Goal: Information Seeking & Learning: Check status

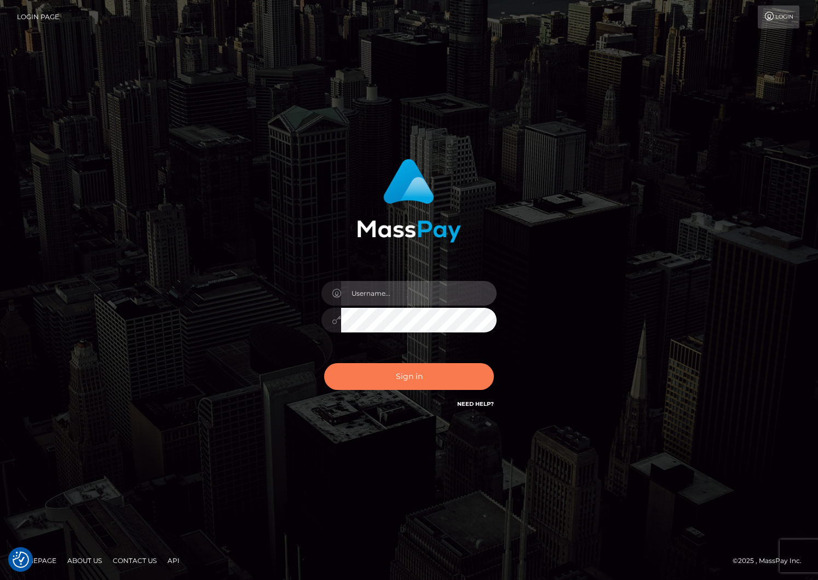
type input "liroo"
click at [417, 381] on button "Sign in" at bounding box center [409, 376] width 170 height 27
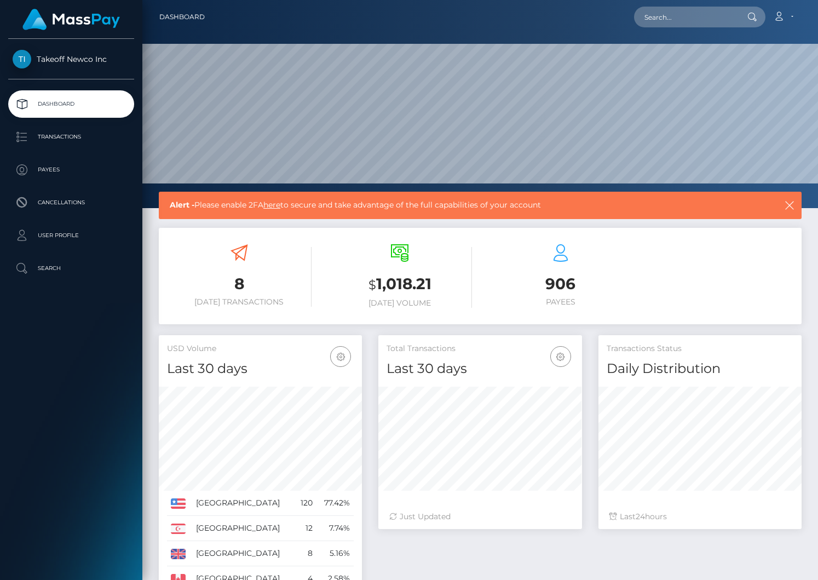
scroll to position [194, 203]
click at [78, 237] on p "User Profile" at bounding box center [71, 235] width 117 height 16
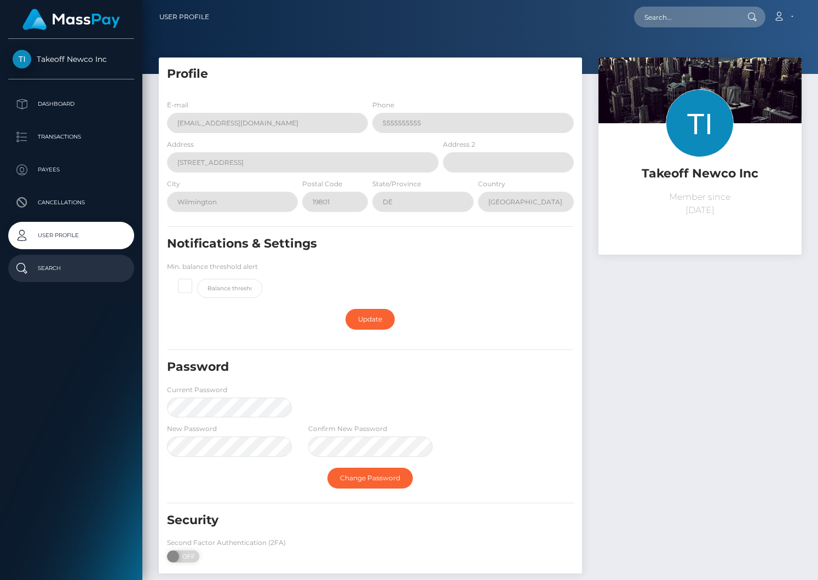
click at [42, 273] on p "Search" at bounding box center [71, 268] width 117 height 16
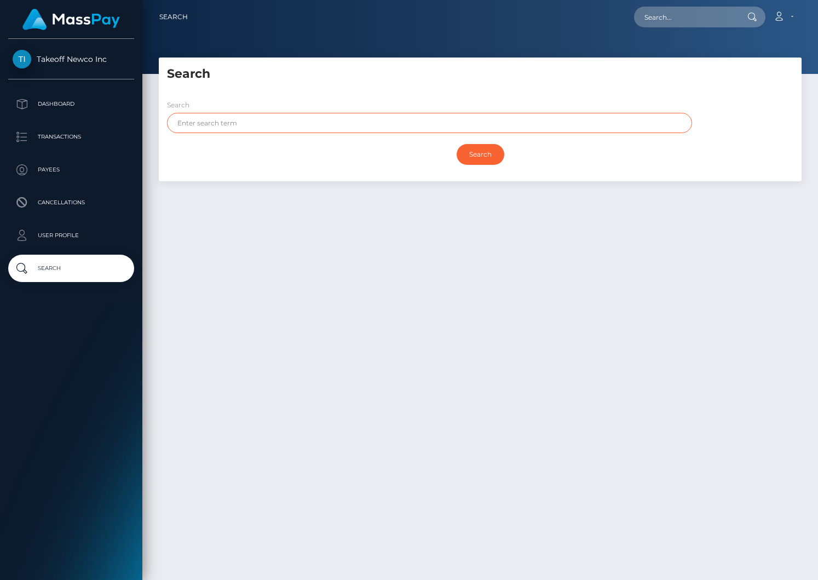
click at [248, 122] on input "text" at bounding box center [429, 123] width 525 height 20
paste input "subLifeCycleEvent.product_id.startsWith("com.takeofflabs.club.credits")"
type input "subLifeCycleEvent.product_id.startsWith("com.takeofflabs.club.credits")"
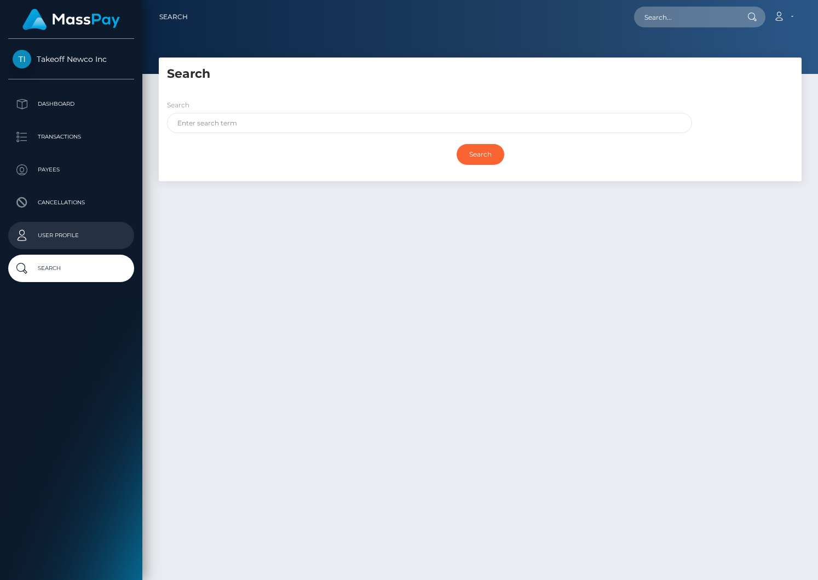
click at [67, 235] on p "User Profile" at bounding box center [71, 235] width 117 height 16
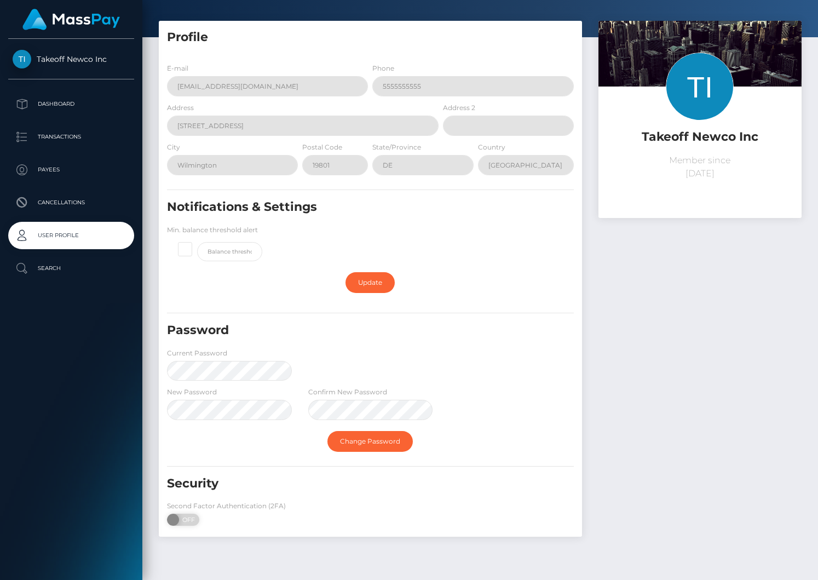
scroll to position [60, 0]
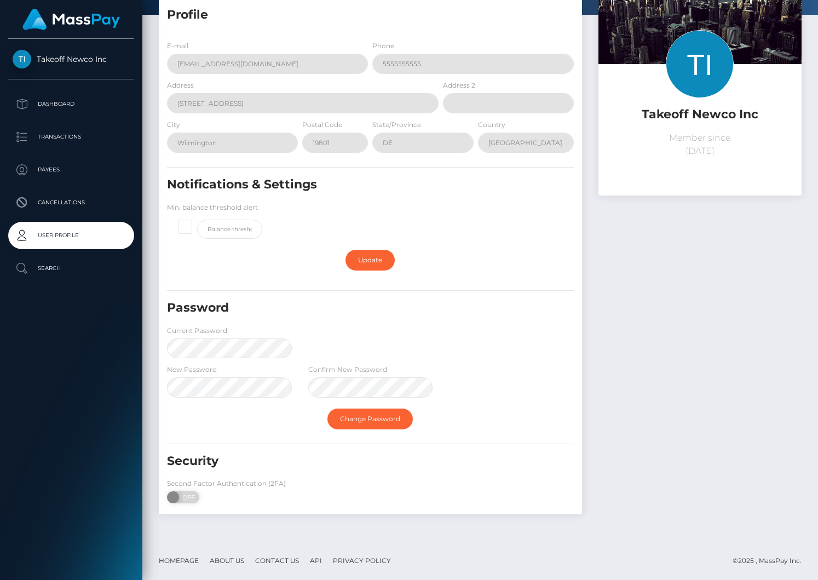
click at [187, 513] on div "E-mail pierre@club.fans Phone 5555555555 Address 12 Orange Street Address 2 City" at bounding box center [370, 273] width 423 height 483
click at [187, 503] on span "OFF" at bounding box center [186, 497] width 27 height 12
checkbox input "true"
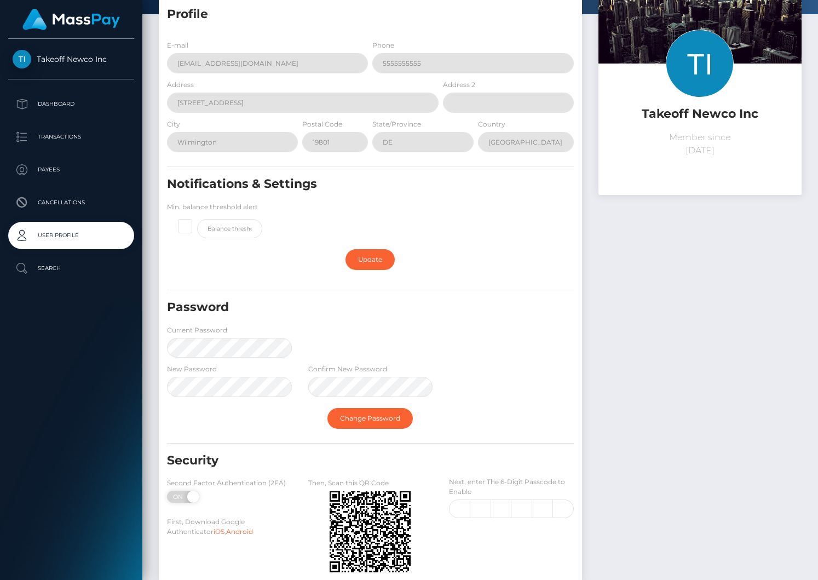
scroll to position [130, 0]
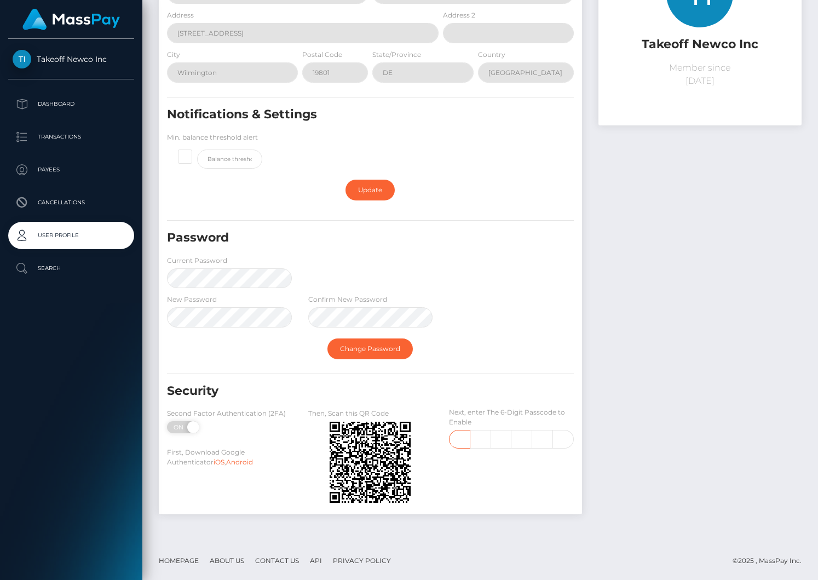
click at [462, 440] on input "text" at bounding box center [459, 439] width 21 height 19
type input "9"
type input "0"
type input "6"
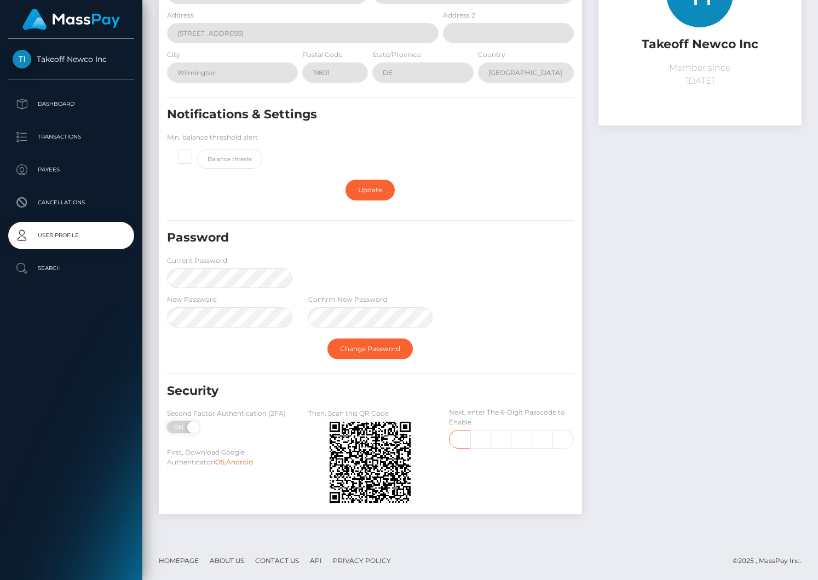
type input "9"
type input "0"
type input "6"
type input "9"
type input "1"
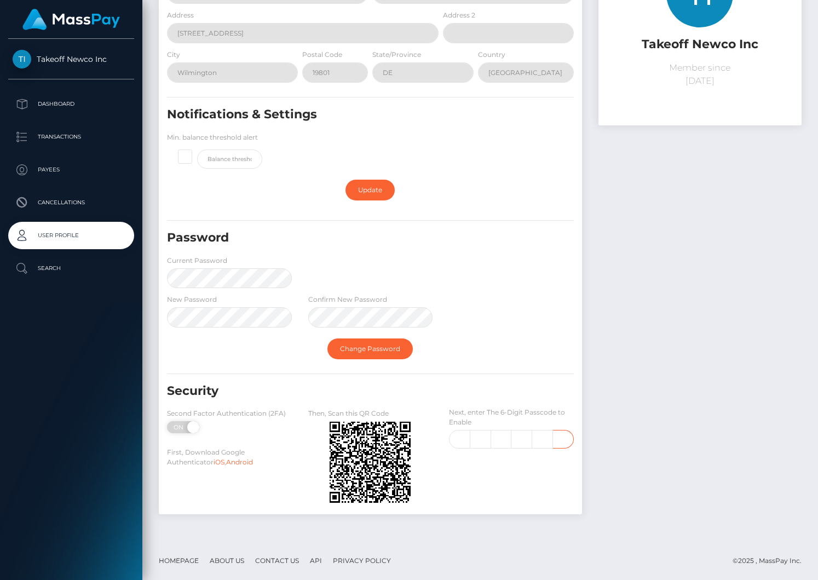
type input "6"
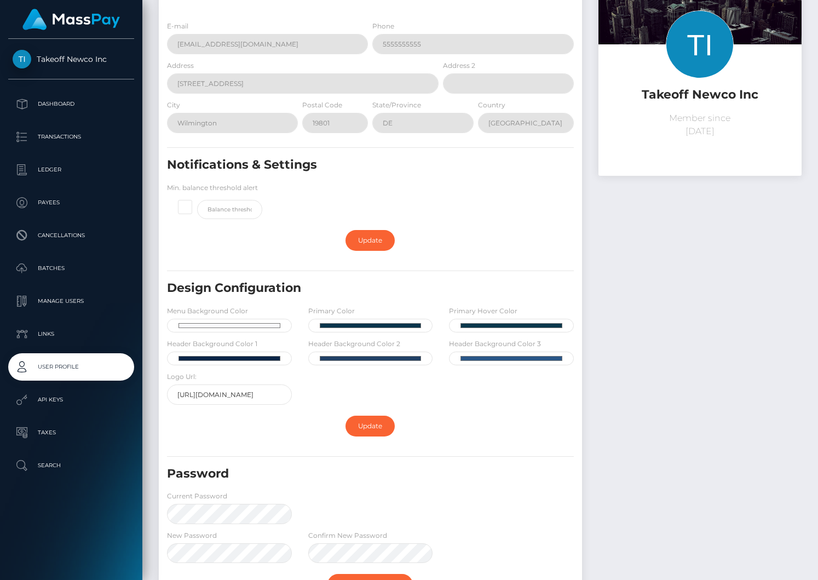
scroll to position [91, 0]
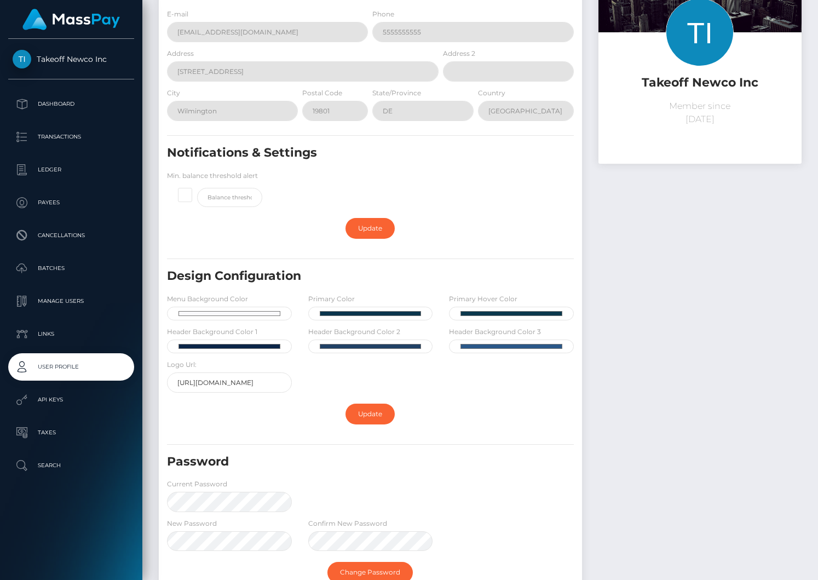
click at [68, 317] on ul "Dashboard Transactions Ledger Payees Cancellations Batches Links" at bounding box center [71, 284] width 142 height 389
click at [69, 307] on p "Manage Users" at bounding box center [71, 301] width 117 height 16
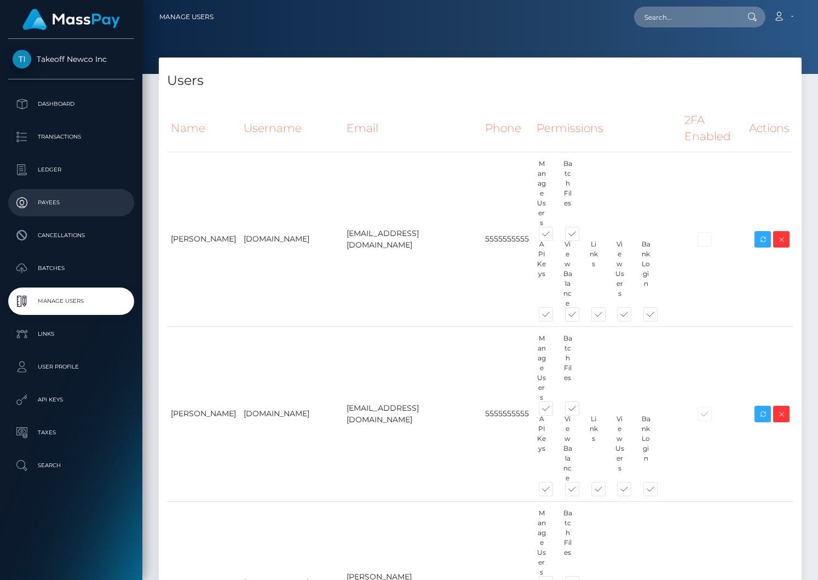
click at [73, 203] on p "Payees" at bounding box center [71, 202] width 117 height 16
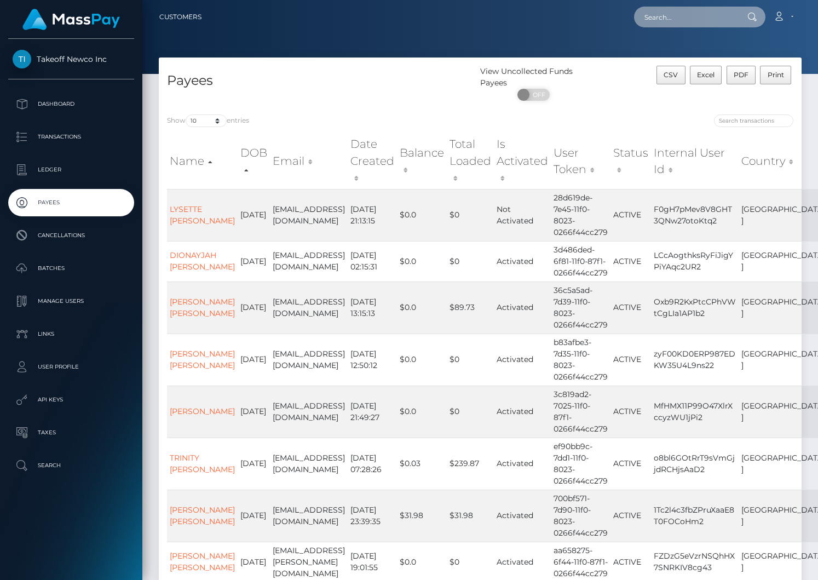
click at [680, 15] on input "text" at bounding box center [685, 17] width 103 height 21
type input "manuel"
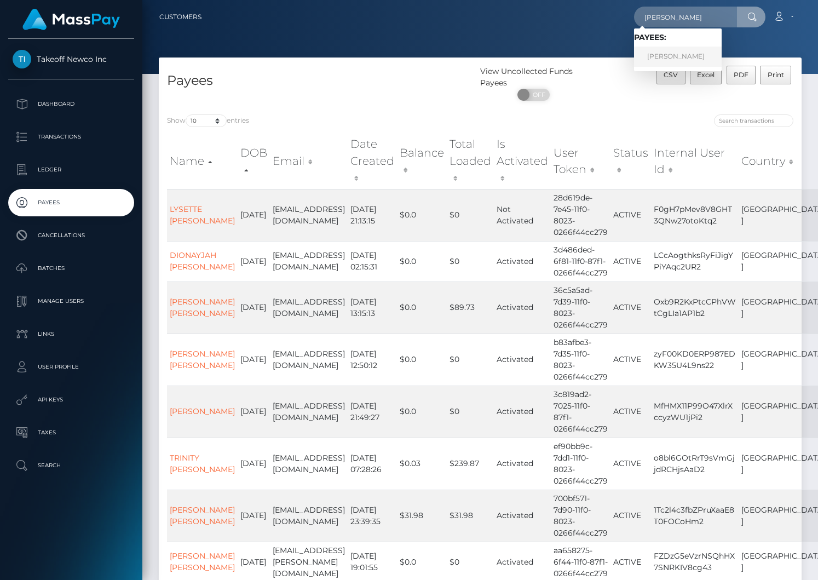
click at [698, 54] on link "MANUEL ENRIQUE BRITO" at bounding box center [678, 57] width 88 height 20
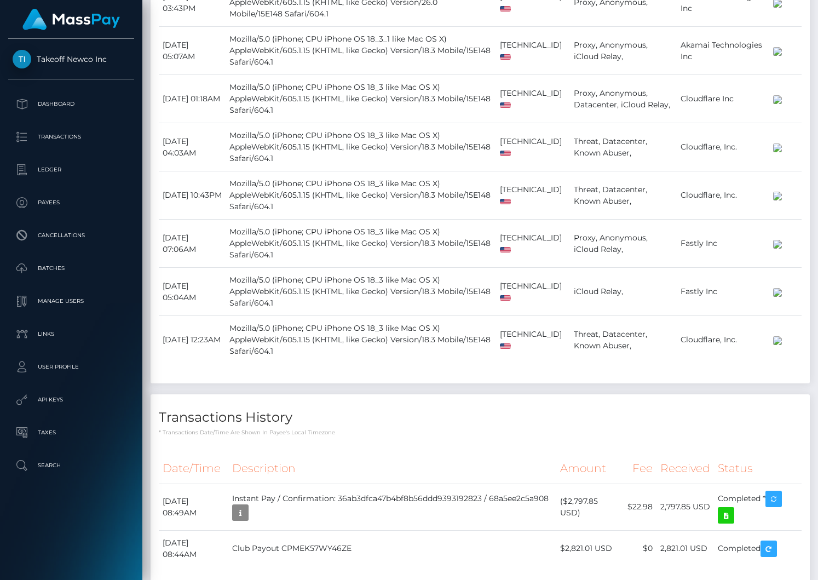
scroll to position [1403, 0]
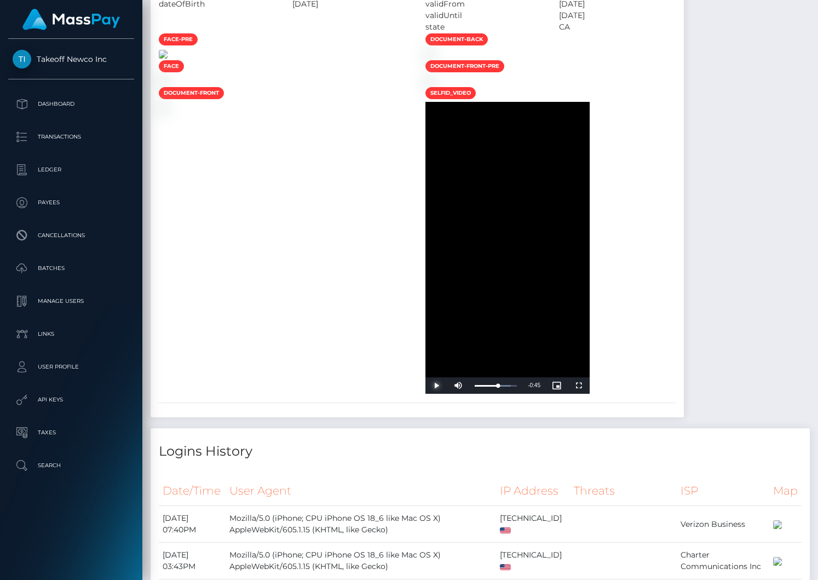
scroll to position [799, 0]
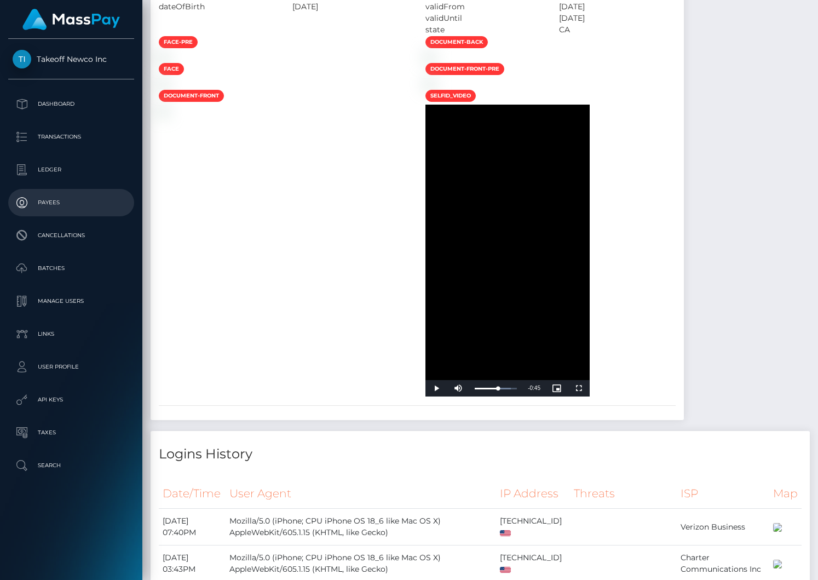
click at [68, 207] on p "Payees" at bounding box center [71, 202] width 117 height 16
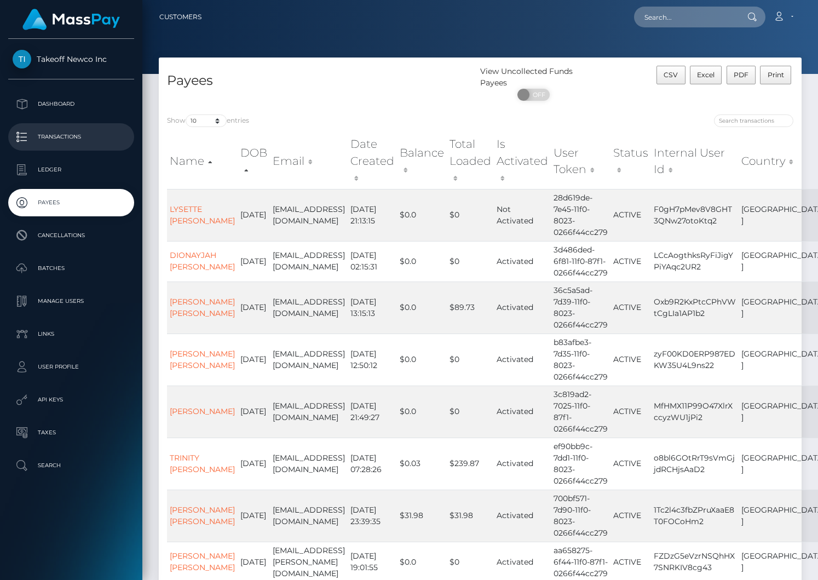
click at [71, 146] on link "Transactions" at bounding box center [71, 136] width 126 height 27
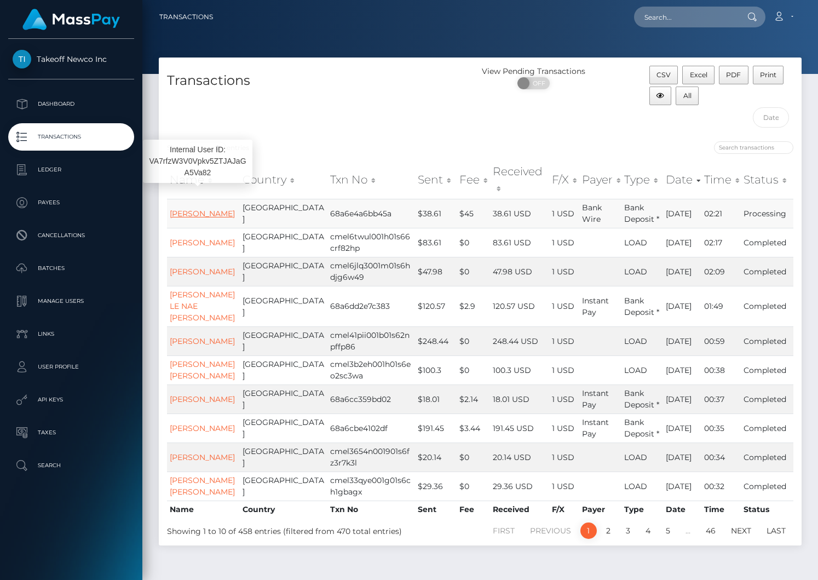
click at [182, 209] on link "KATERYNA KANISHEVSKA" at bounding box center [202, 214] width 65 height 10
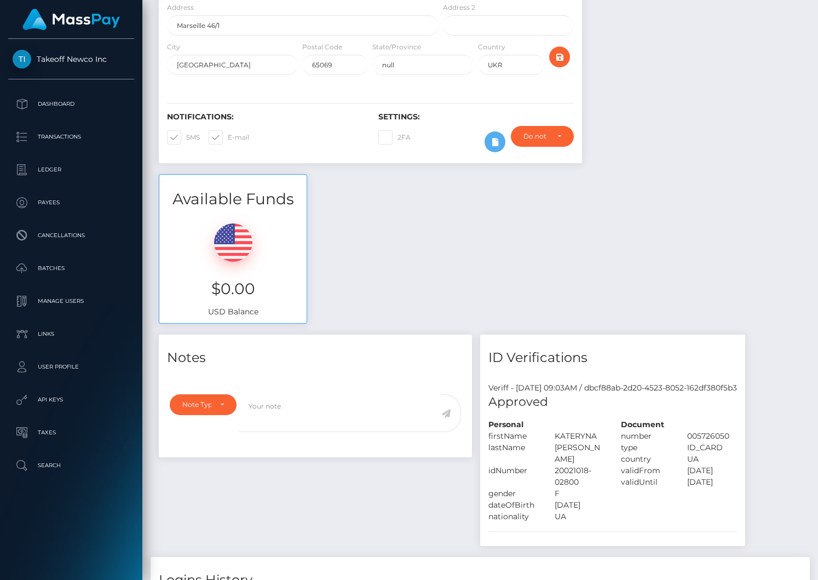
scroll to position [194, 0]
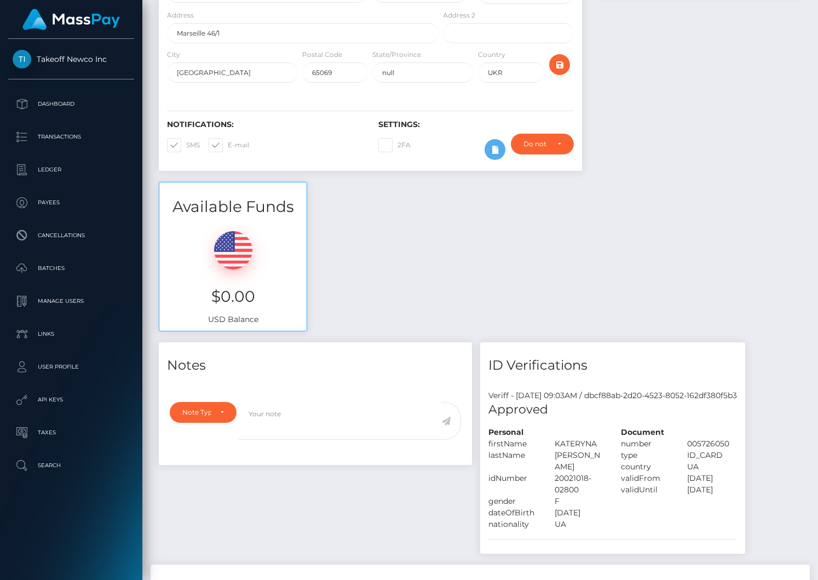
click at [343, 266] on div "Available Funds $0.00 USD Balance" at bounding box center [481, 262] width 660 height 161
click at [59, 210] on p "Payees" at bounding box center [71, 202] width 117 height 16
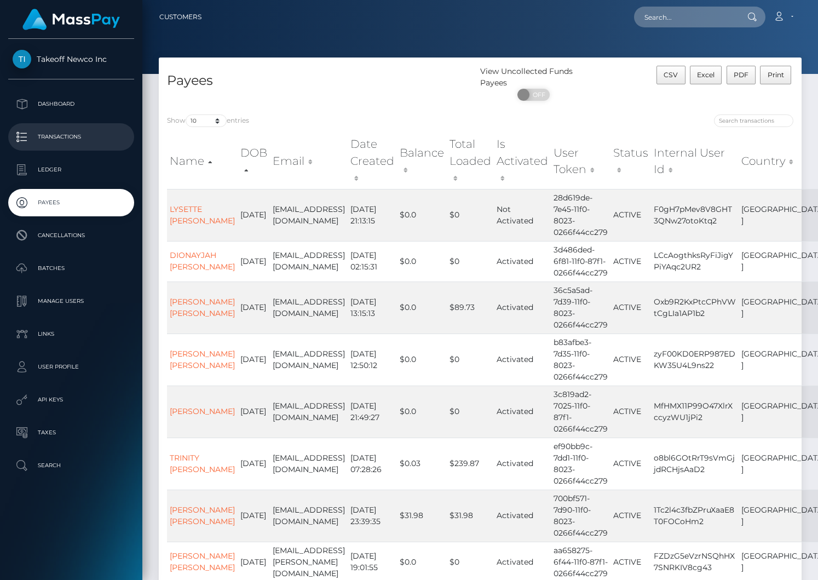
click at [88, 138] on p "Transactions" at bounding box center [71, 137] width 117 height 16
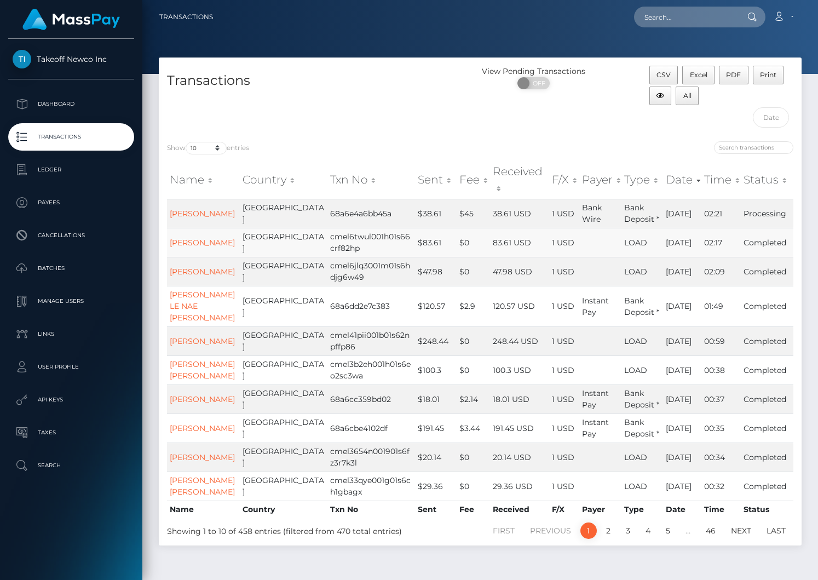
scroll to position [37, 0]
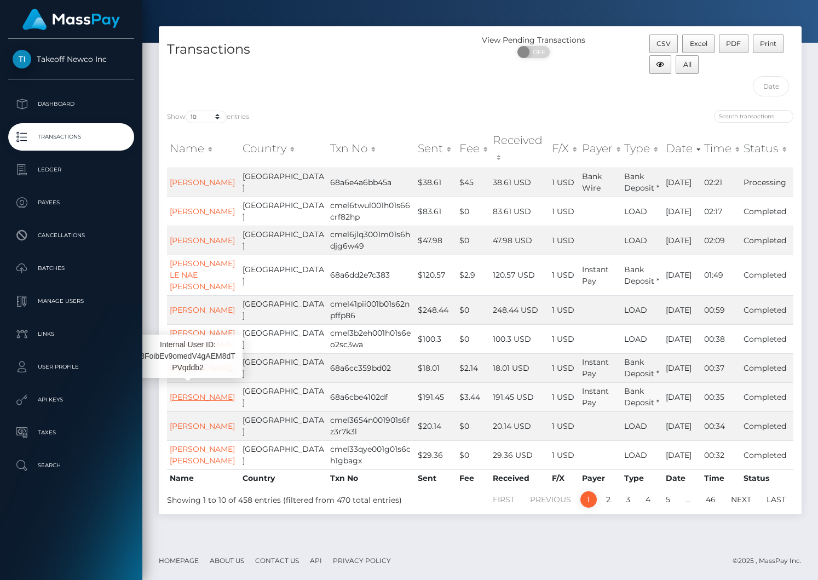
click at [187, 392] on link "[PERSON_NAME]" at bounding box center [202, 397] width 65 height 10
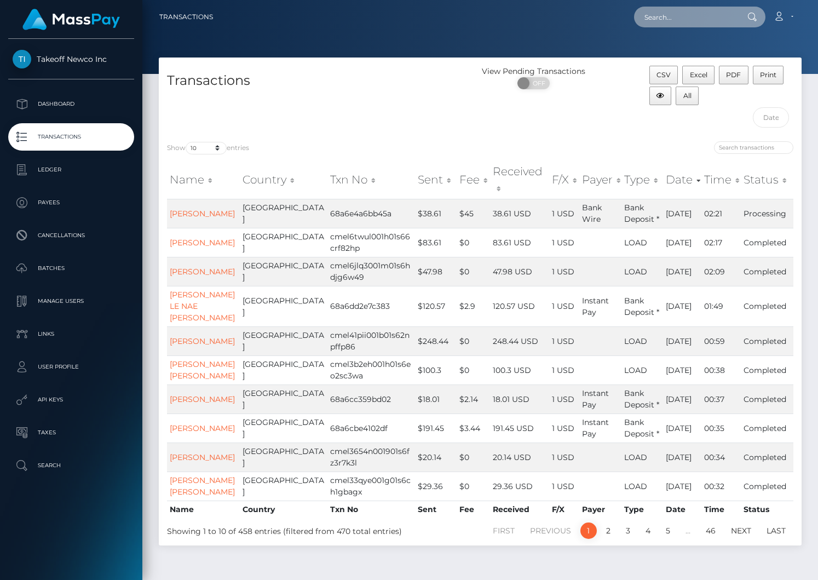
click at [694, 22] on input "text" at bounding box center [685, 17] width 103 height 21
type input "manuel"
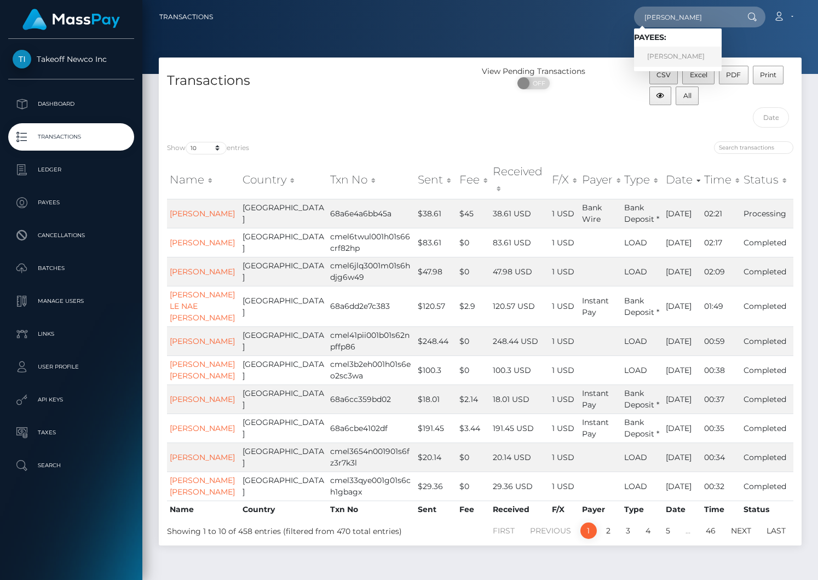
click at [687, 61] on link "MANUEL ENRIQUE BRITO" at bounding box center [678, 57] width 88 height 20
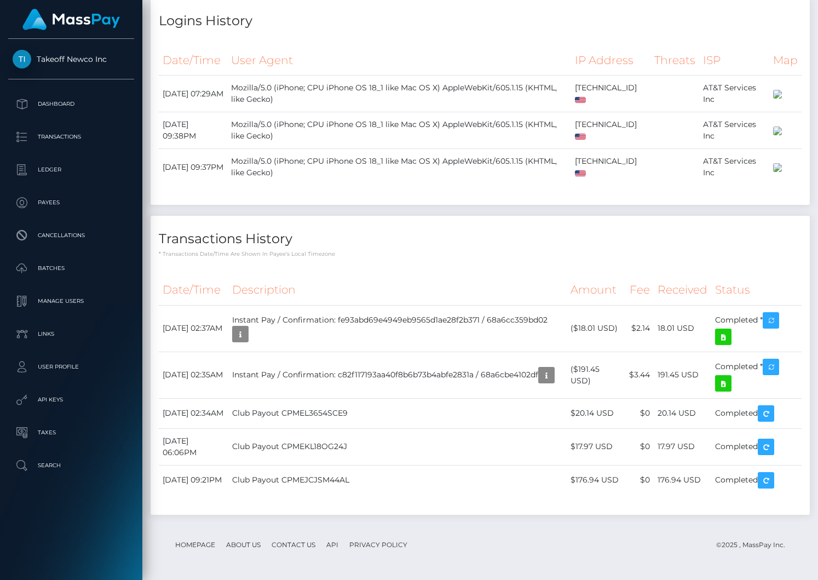
scroll to position [1145, 0]
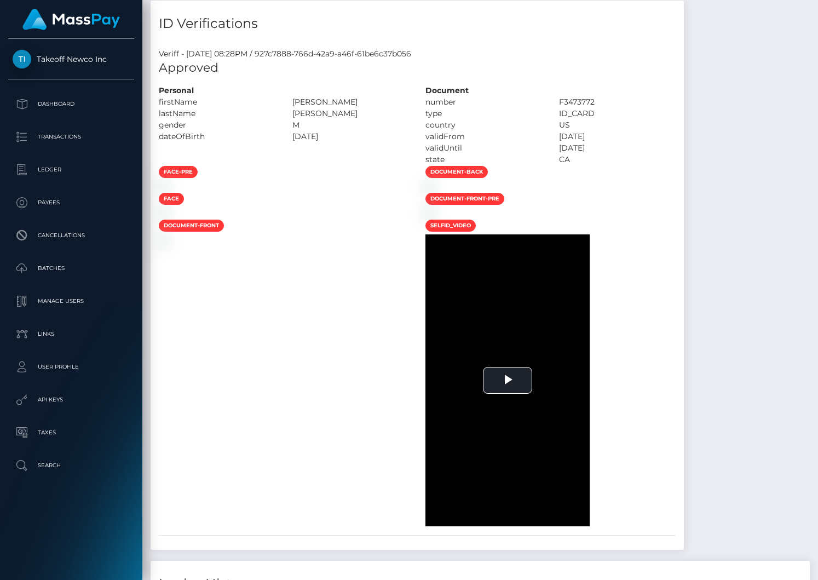
scroll to position [668, 0]
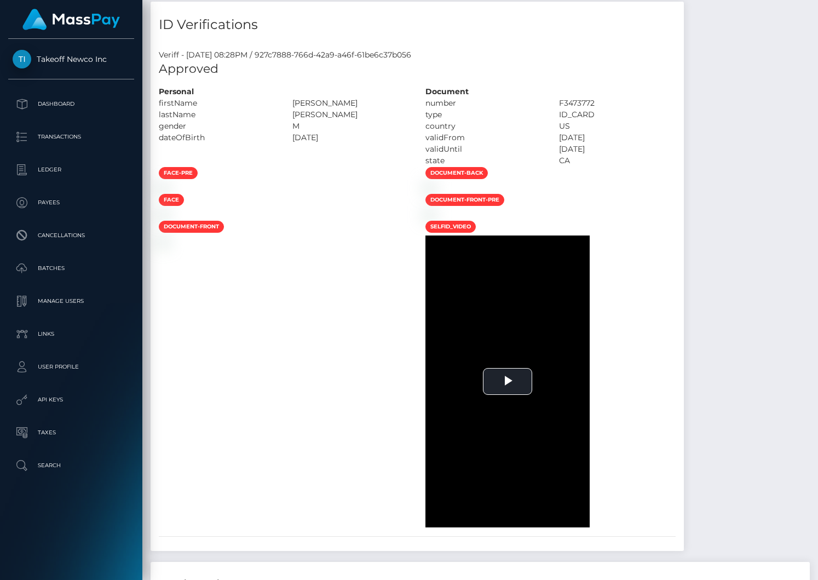
click at [374, 193] on div at bounding box center [284, 188] width 267 height 12
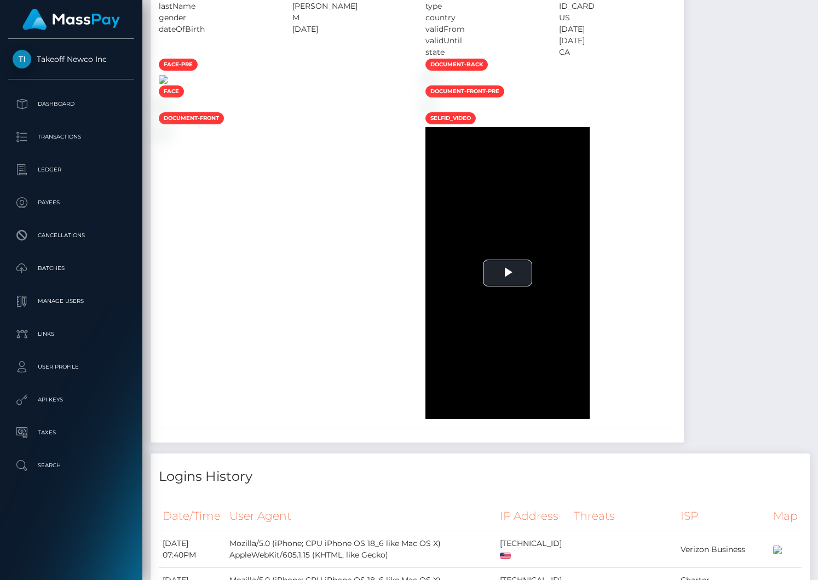
scroll to position [789, 0]
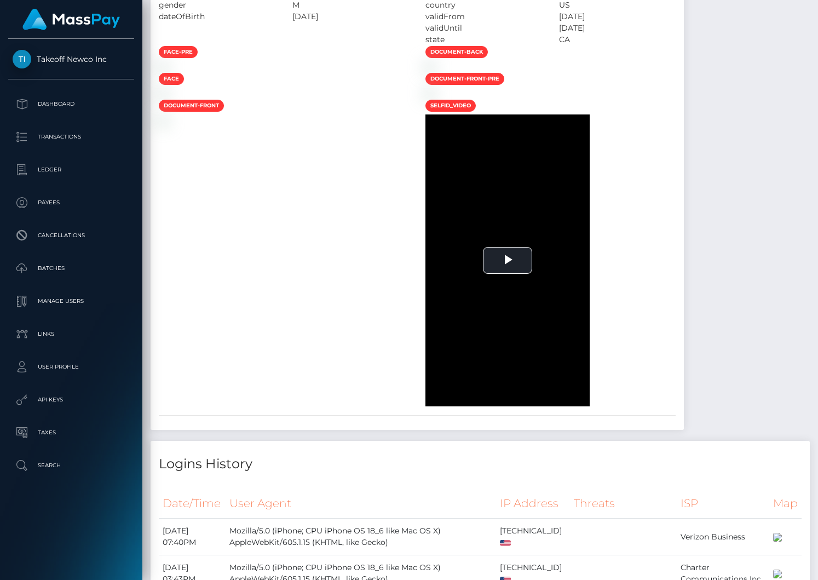
click at [388, 72] on div at bounding box center [284, 67] width 267 height 12
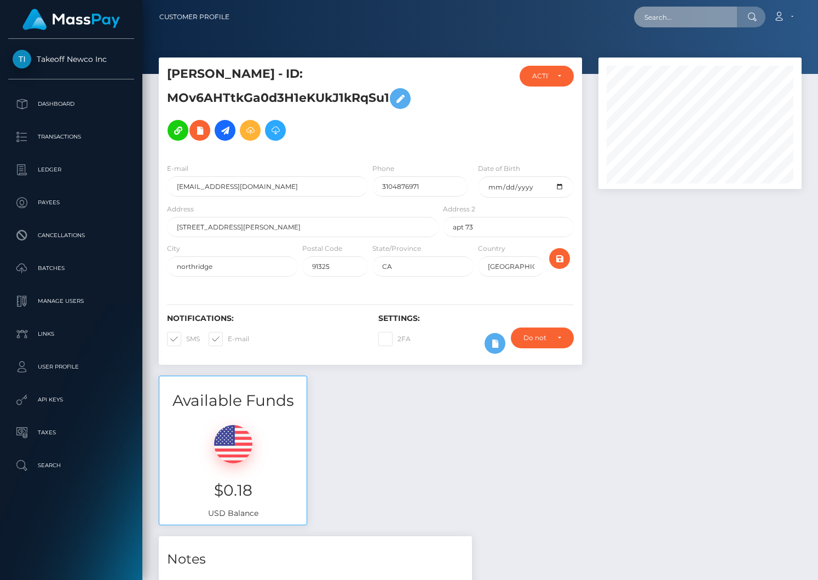
click at [679, 19] on input "text" at bounding box center [685, 17] width 103 height 21
paste input "214c4bbb-dcf9-4e9e-b3ac-344e47e5fbfb"
type input "214c4bbb-dcf9-4e9e-b3ac-344e47e5fbfb"
drag, startPoint x: 677, startPoint y: 18, endPoint x: 578, endPoint y: 18, distance: 98.6
click at [578, 18] on div "214c4bbb-dcf9-4e9e-b3ac-344e47e5fbfb Loading... Loading... Account Edit Profile…" at bounding box center [519, 16] width 563 height 23
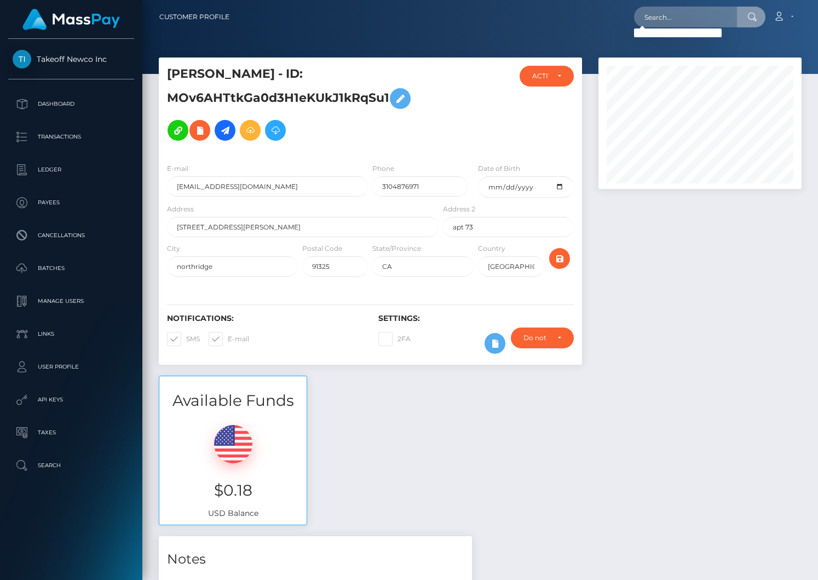
click at [364, 32] on nav "Customer Profile Loading... Loading..." at bounding box center [480, 17] width 676 height 34
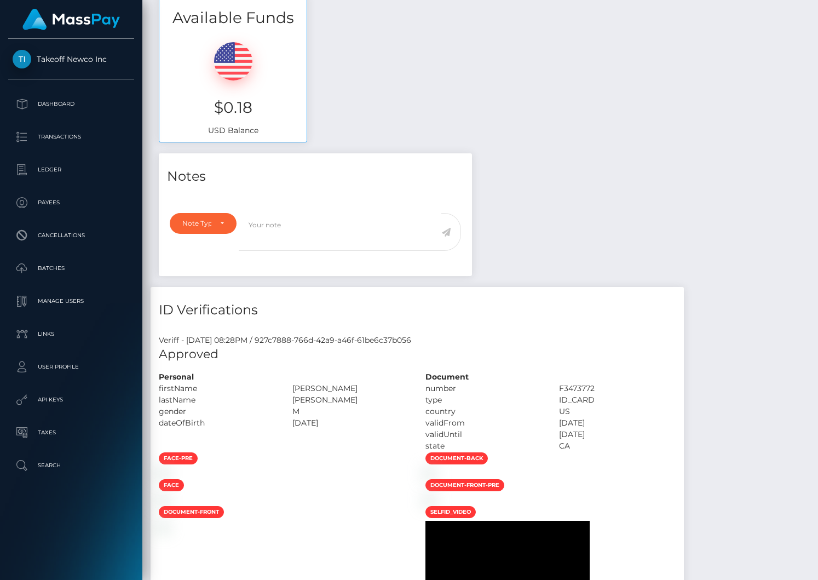
scroll to position [307, 0]
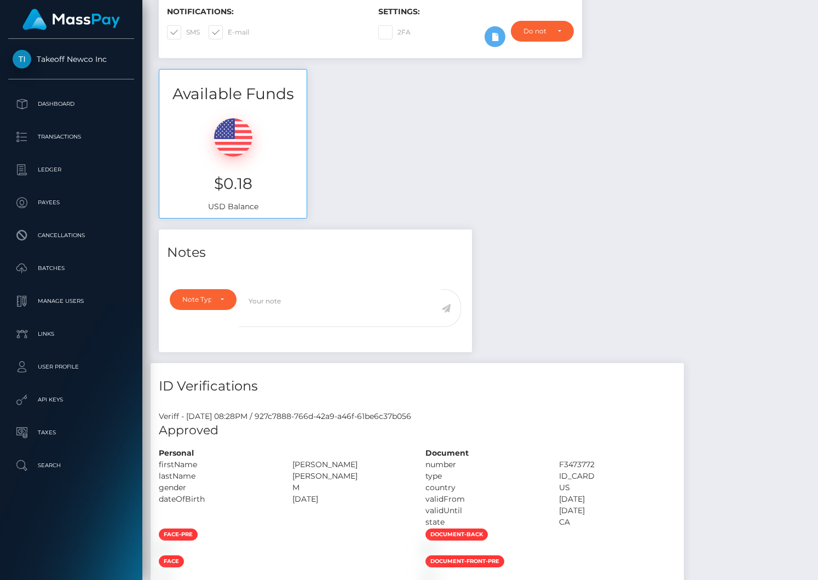
scroll to position [131, 203]
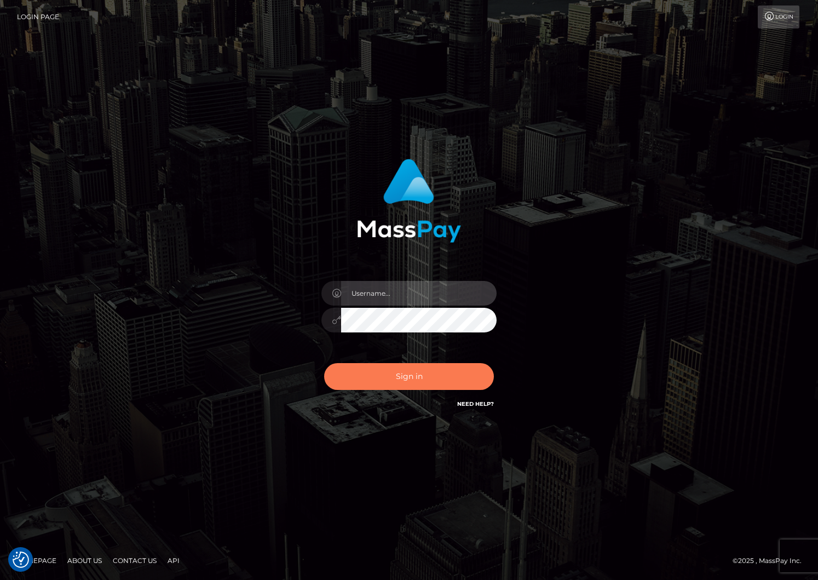
type input "liroo"
click at [388, 386] on button "Sign in" at bounding box center [409, 376] width 170 height 27
type input "liroo"
click at [406, 377] on button "Sign in" at bounding box center [409, 376] width 170 height 27
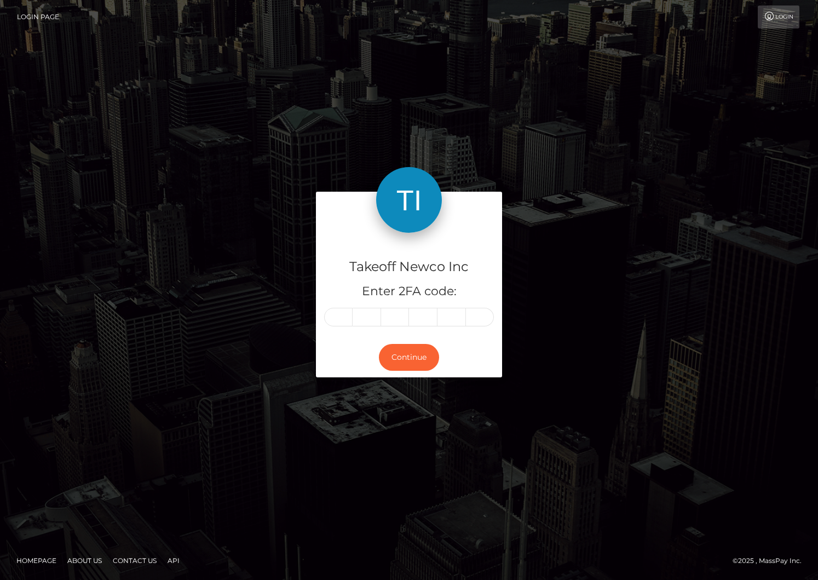
click at [336, 322] on input "text" at bounding box center [338, 317] width 28 height 19
type input "0"
type input "4"
type input "6"
type input "2"
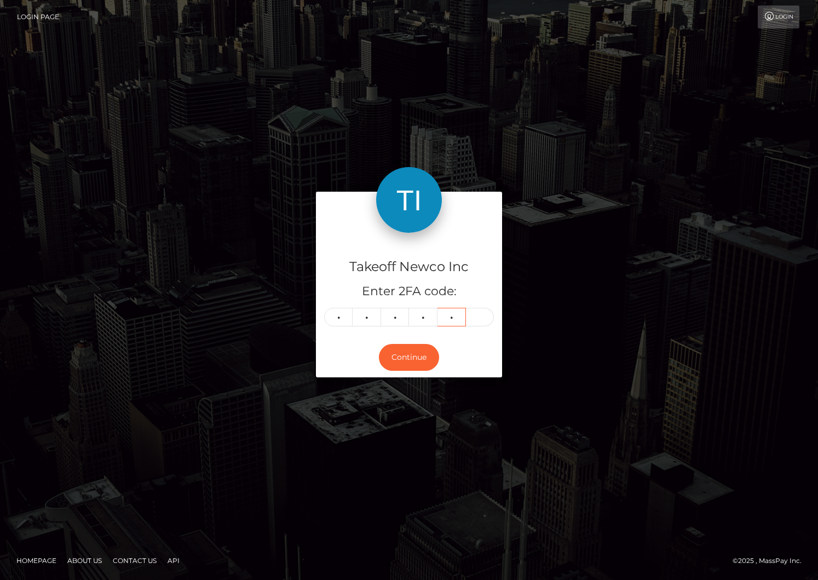
type input "6"
type input "8"
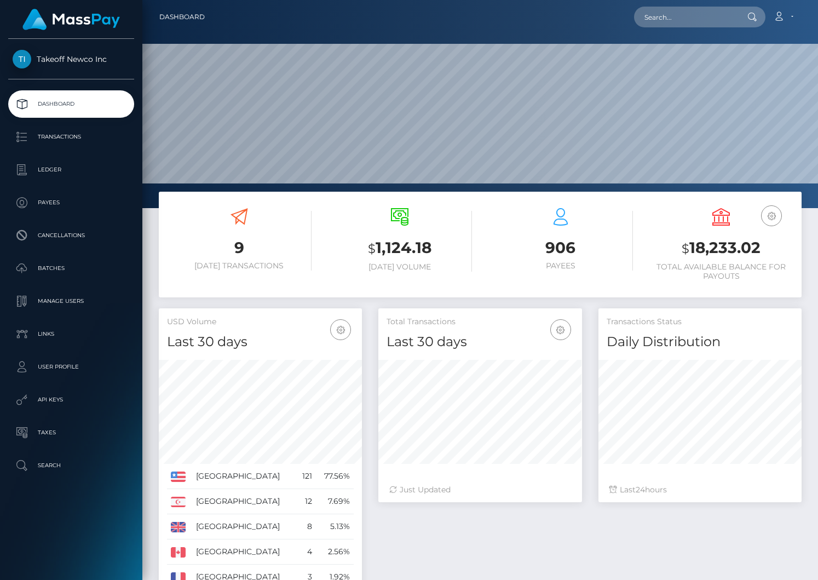
scroll to position [194, 203]
click at [684, 15] on input "text" at bounding box center [685, 17] width 103 height 21
paste input "usr_8a79e043-7e61-11f0-8023-0266f44cc279"
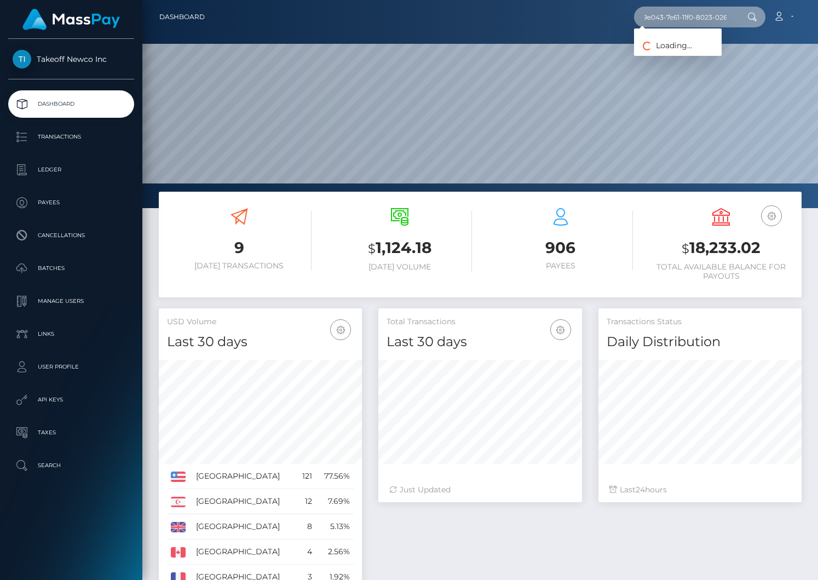
scroll to position [0, 0]
type input "8a79e043-7e61-11f0-8023-0266f44cc279"
click at [687, 61] on link "VIKTORIIA CHERKAS" at bounding box center [678, 57] width 88 height 20
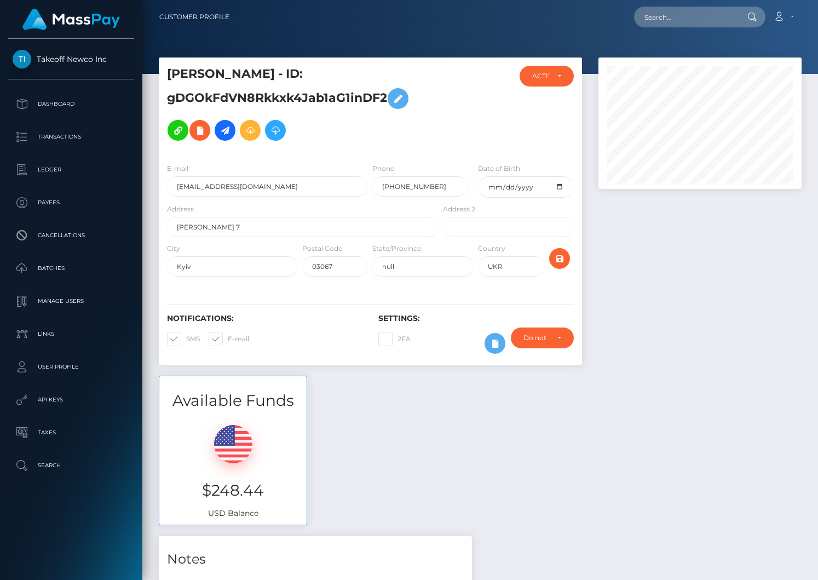
scroll to position [131, 203]
click at [320, 99] on h5 "[PERSON_NAME] - ID: gDGOkFdVN8Rkkxk4Jab1aG1inDF2" at bounding box center [300, 106] width 266 height 81
copy h5 "gDGOkFdVN8Rkkxk4Jab1aG1inDF2"
click at [617, 226] on div at bounding box center [701, 217] width 220 height 318
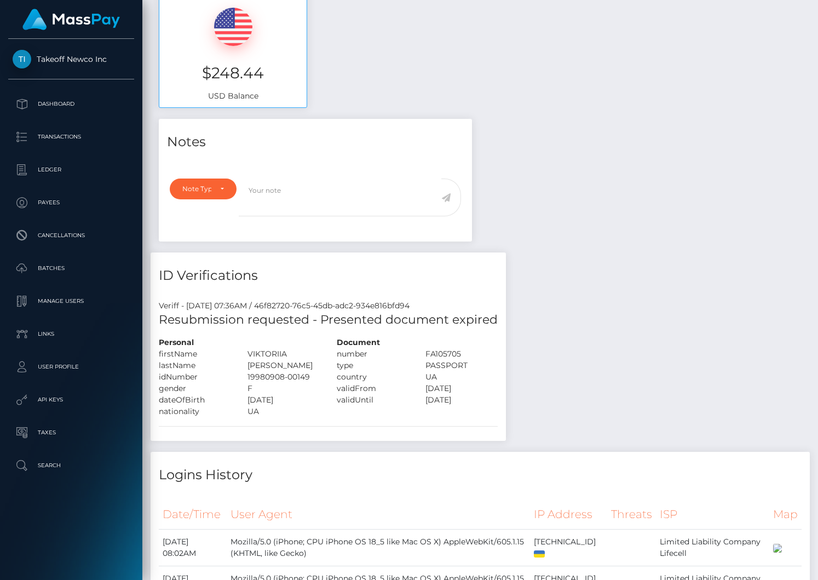
scroll to position [419, 0]
click at [507, 237] on div "Notes Note Type Compliance Clear Compliance General Note Type" at bounding box center [481, 486] width 660 height 737
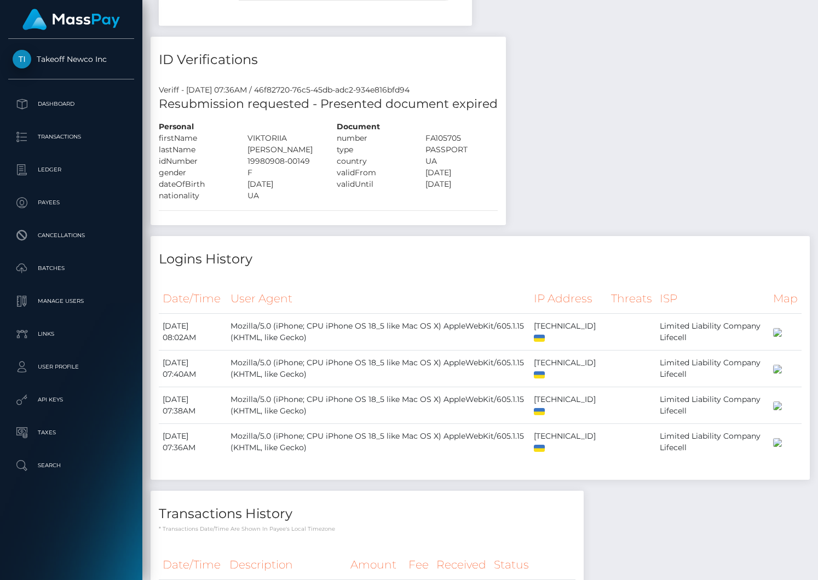
scroll to position [645, 0]
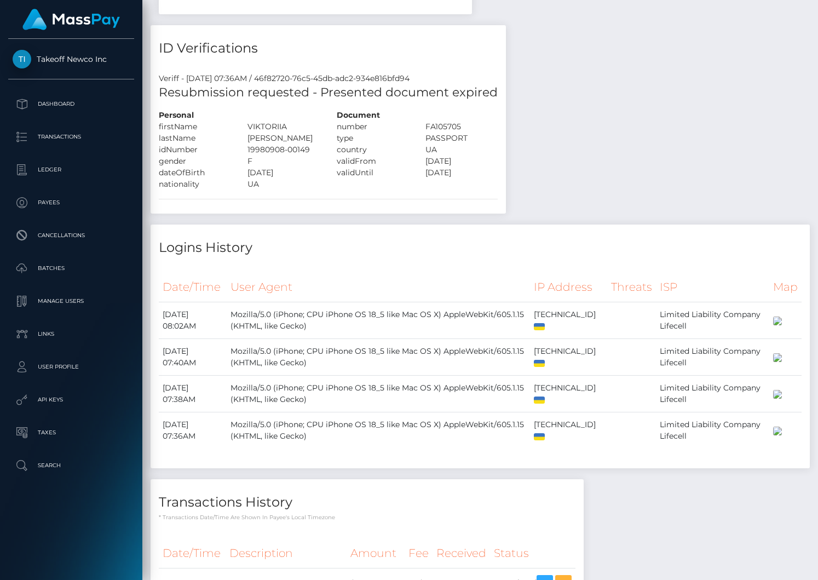
click at [575, 137] on div "Notes Note Type Compliance Clear Compliance General Note Type" at bounding box center [481, 260] width 660 height 737
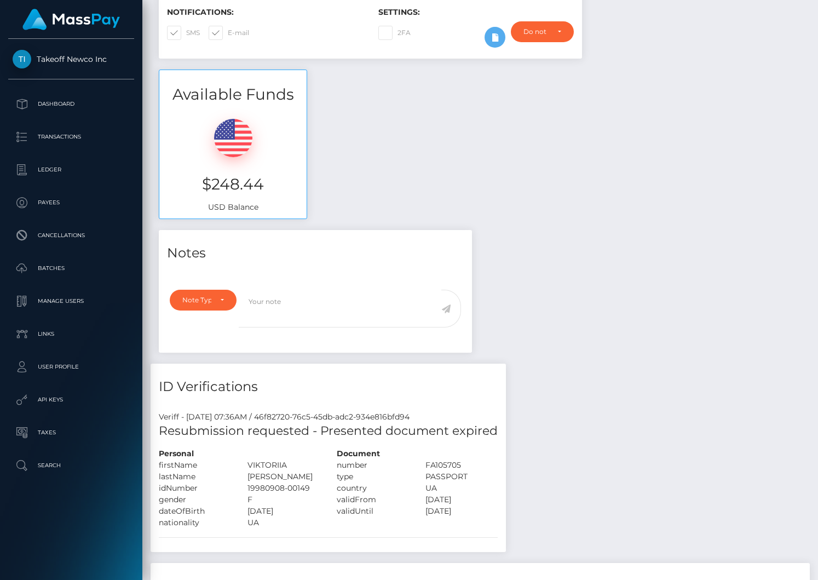
scroll to position [0, 0]
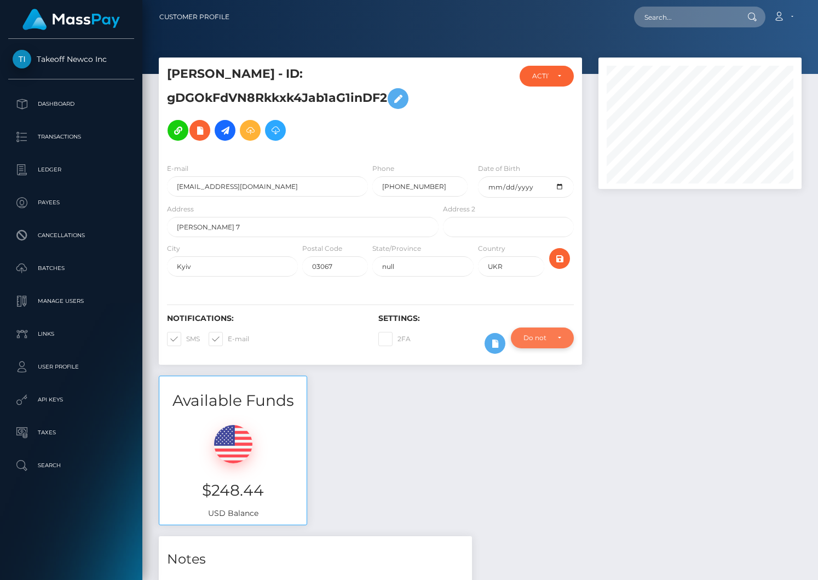
click at [563, 336] on div "Do not require" at bounding box center [542, 338] width 63 height 21
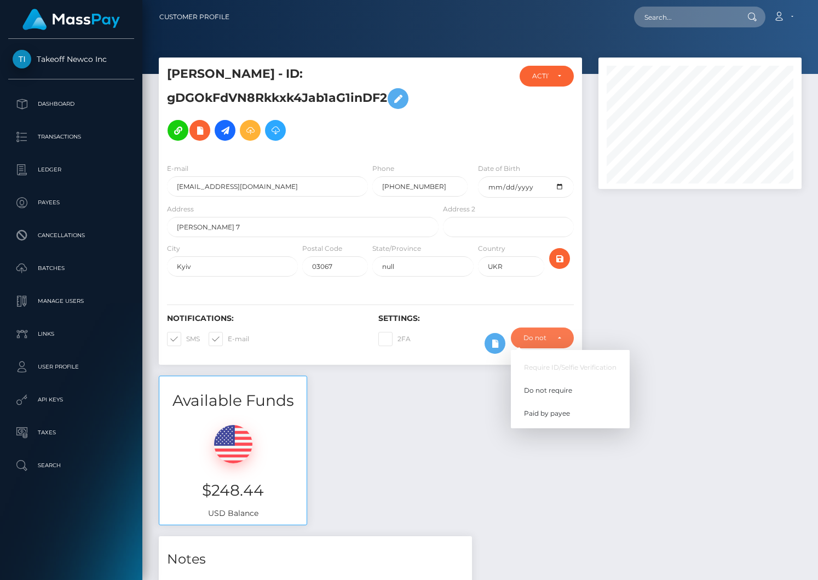
click at [622, 312] on div at bounding box center [701, 217] width 220 height 318
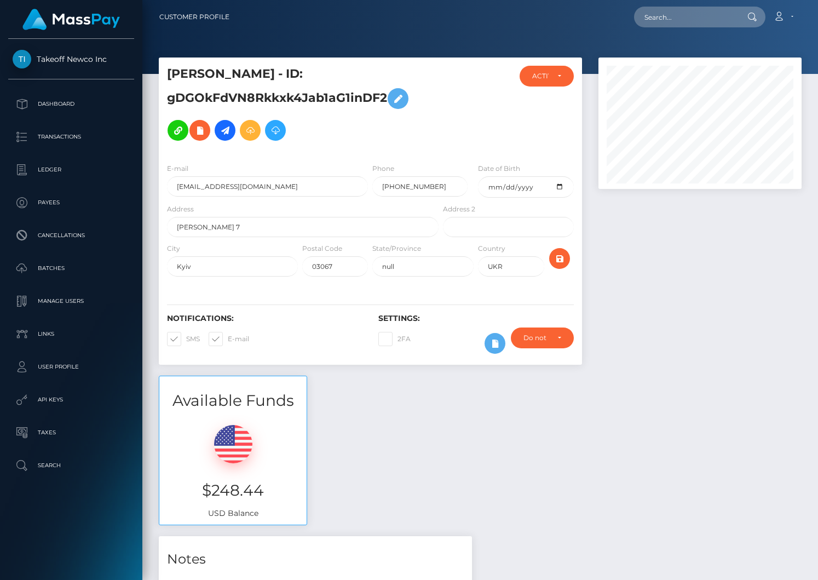
click at [678, 3] on nav "Customer Profile Loading... Loading... Account" at bounding box center [480, 17] width 676 height 34
click at [666, 16] on input "text" at bounding box center [685, 17] width 103 height 21
paste input "usr_8215a397-7d1b-11f0-8023-0266f44cc279"
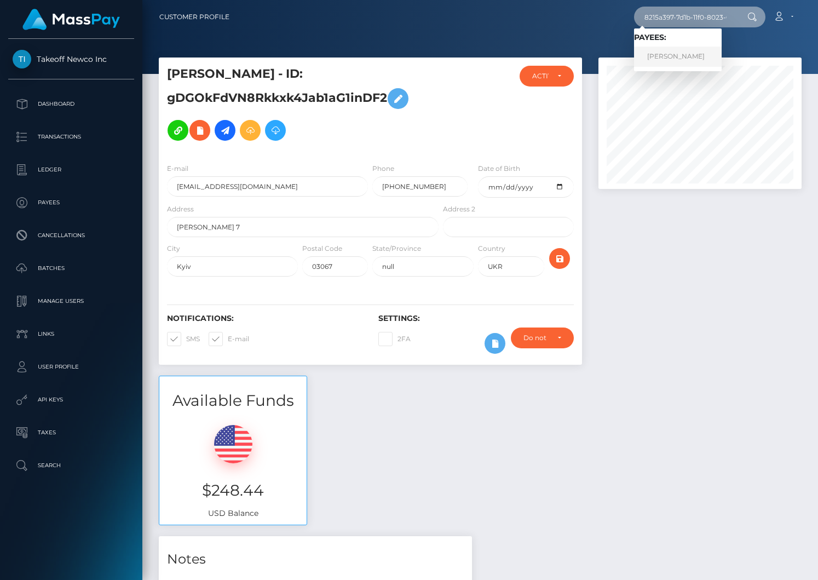
type input "8215a397-7d1b-11f0-8023-0266f44cc279"
click at [685, 59] on link "ISABEL ARSLAN" at bounding box center [678, 57] width 88 height 20
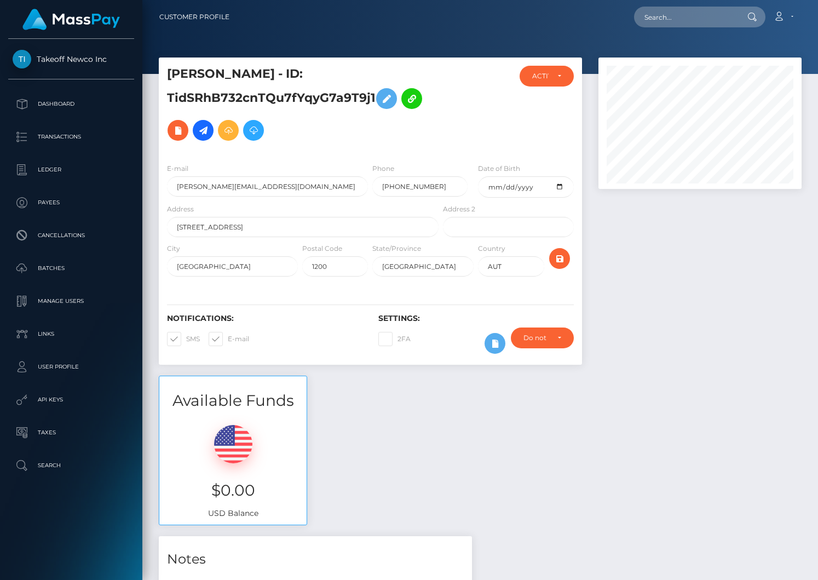
scroll to position [131, 203]
click at [318, 96] on h5 "[PERSON_NAME] - ID: TidSRhB732cnTQu7fYqyG7a9T9j1" at bounding box center [300, 106] width 266 height 81
click at [318, 96] on h5 "ISABEL ARSLAN - ID: TidSRhB732cnTQu7fYqyG7a9T9j1" at bounding box center [300, 106] width 266 height 81
copy h5 "TidSRhB732cnTQu7fYqyG7a9T9j1"
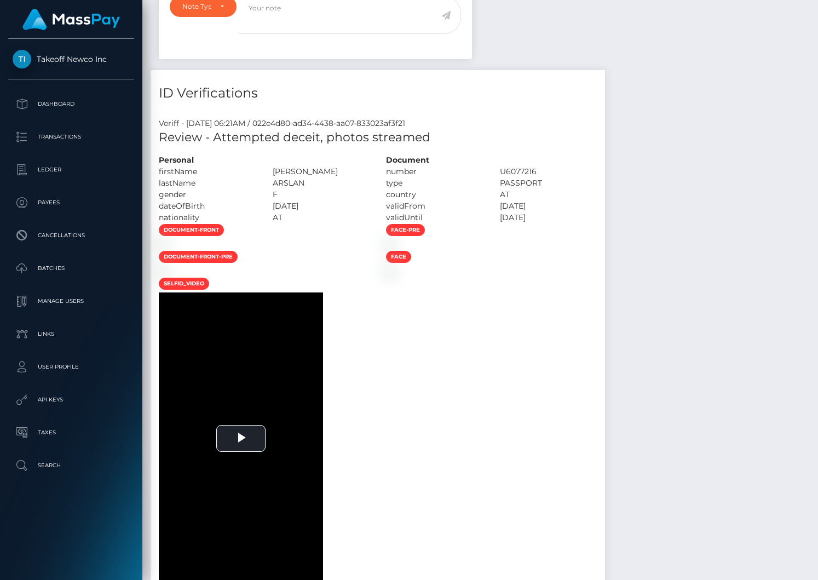
scroll to position [588, 0]
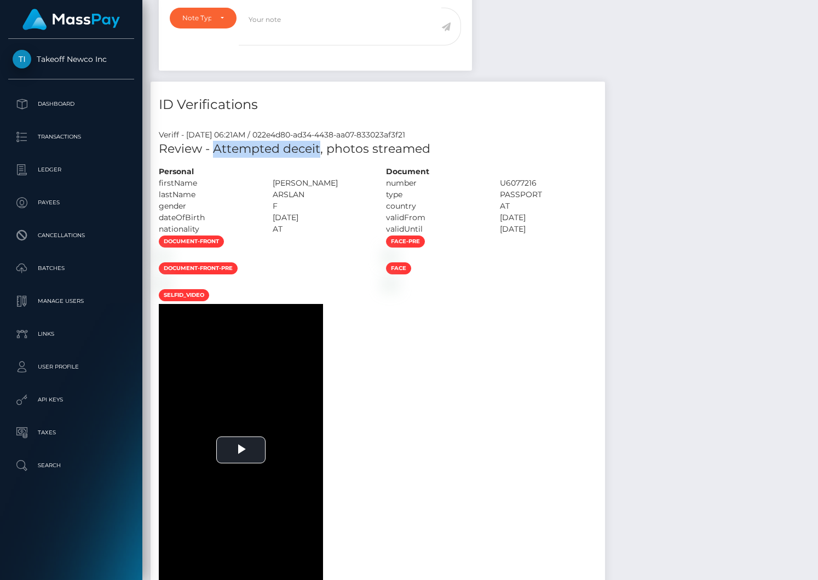
drag, startPoint x: 216, startPoint y: 145, endPoint x: 319, endPoint y: 146, distance: 103.5
click at [319, 146] on h5 "Review - Attempted deceit, photos streamed" at bounding box center [378, 149] width 438 height 17
click at [312, 151] on h5 "Review - Attempted deceit, photos streamed" at bounding box center [378, 149] width 438 height 17
click at [378, 262] on div at bounding box center [264, 256] width 227 height 12
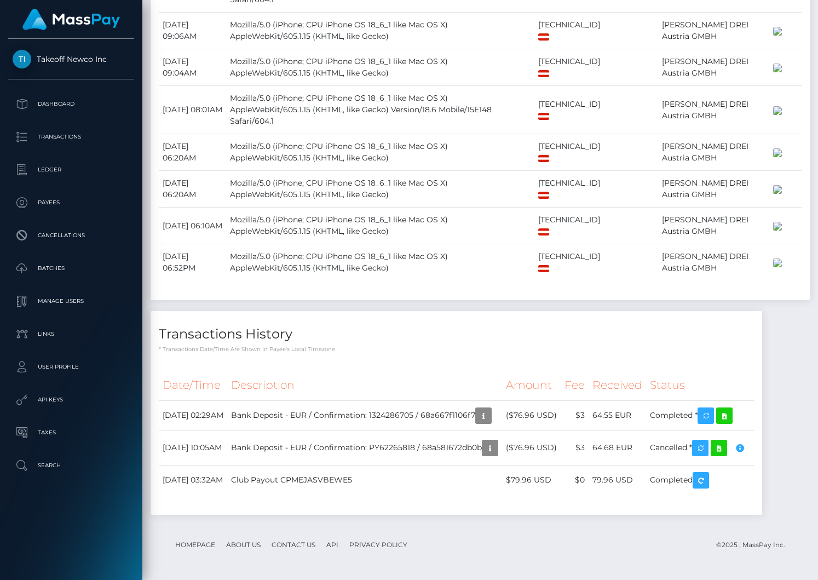
scroll to position [3920, 0]
drag, startPoint x: 169, startPoint y: 82, endPoint x: 239, endPoint y: 82, distance: 69.6
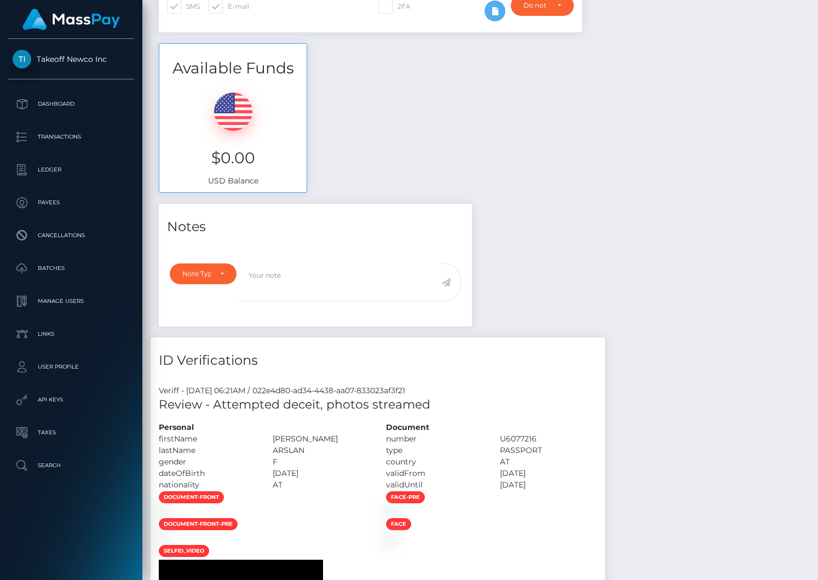
scroll to position [297, 0]
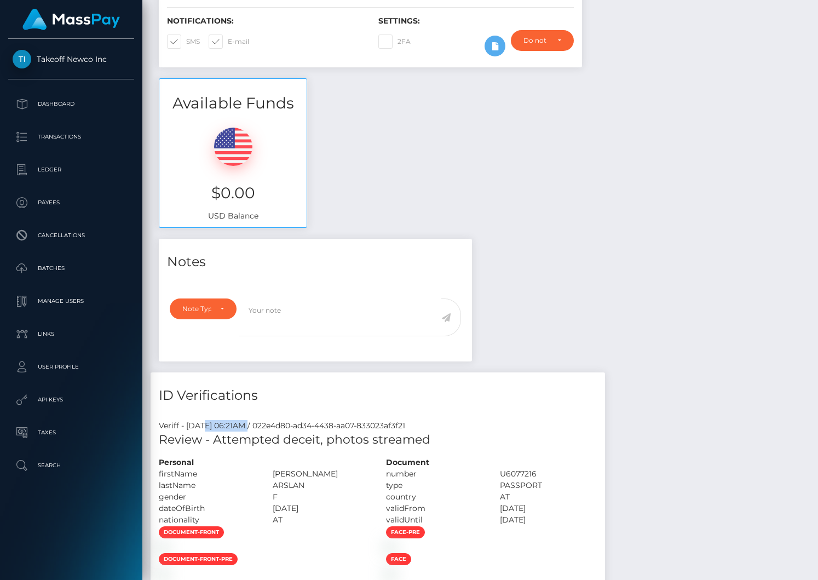
drag, startPoint x: 208, startPoint y: 426, endPoint x: 282, endPoint y: 424, distance: 73.4
click at [282, 424] on div "Veriff - August 20, 2025 06:21AM / 022e4d80-ad34-4438-aa07-833023af3f21" at bounding box center [378, 426] width 455 height 12
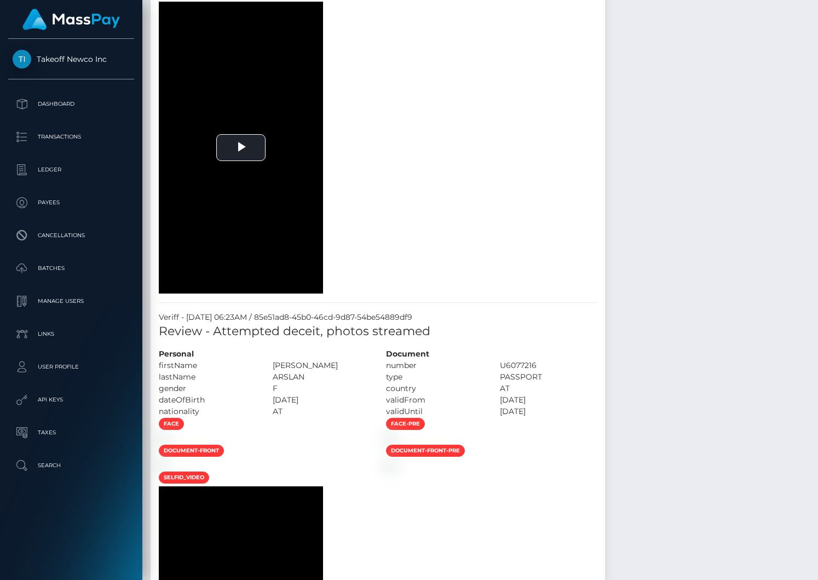
scroll to position [1505, 0]
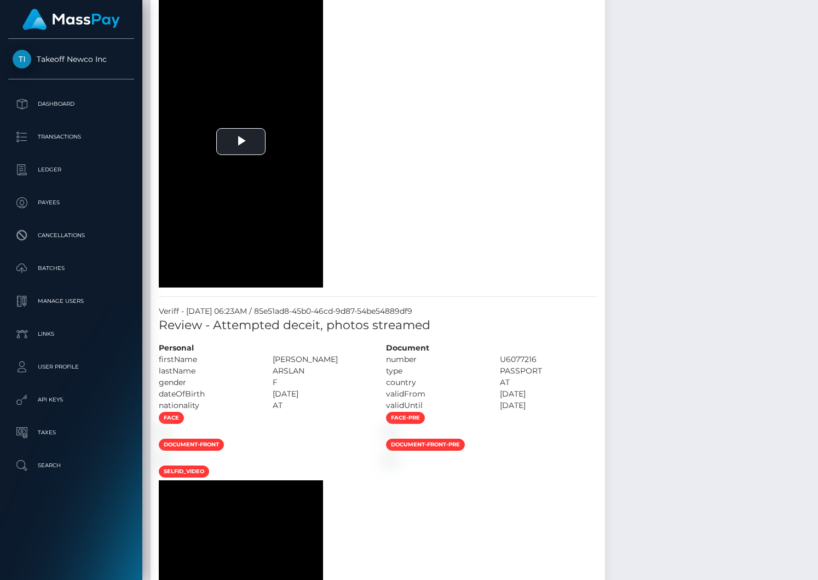
drag, startPoint x: 655, startPoint y: 321, endPoint x: 730, endPoint y: 320, distance: 75.1
drag, startPoint x: 650, startPoint y: 322, endPoint x: 714, endPoint y: 320, distance: 64.7
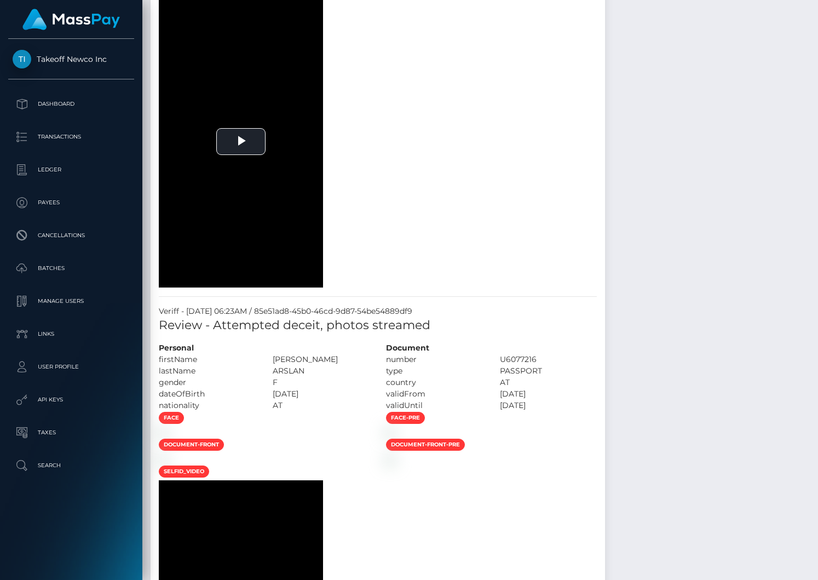
drag, startPoint x: 727, startPoint y: 325, endPoint x: 648, endPoint y: 325, distance: 79.4
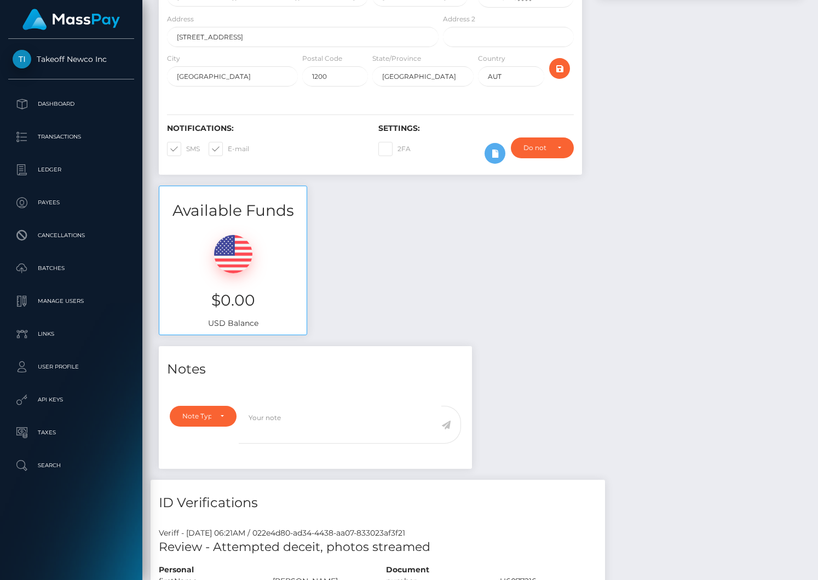
scroll to position [0, 0]
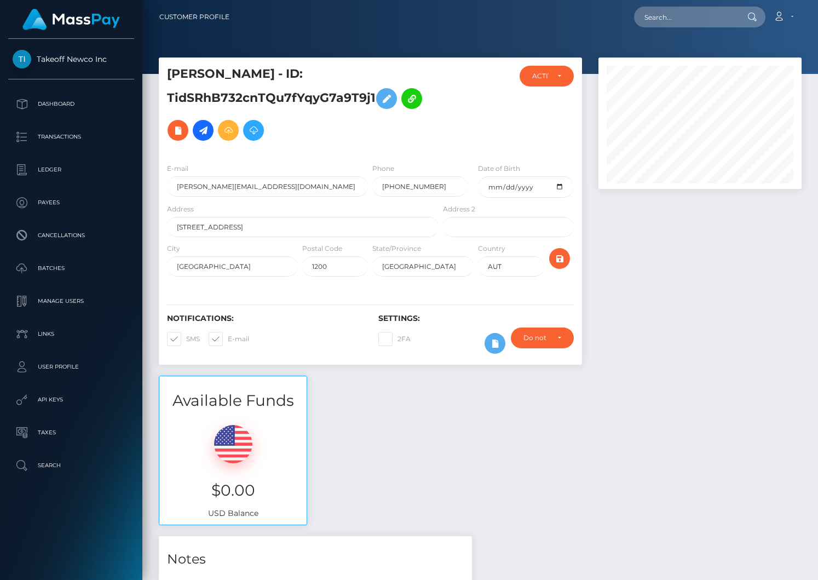
click at [275, 96] on h5 "ISABEL ARSLAN - ID: TidSRhB732cnTQu7fYqyG7a9T9j1" at bounding box center [300, 106] width 266 height 81
copy h5 "TidSRhB732cnTQu7fYqyG7a9T9j1"
click at [262, 95] on h5 "ISABEL ARSLAN - ID: TidSRhB732cnTQu7fYqyG7a9T9j1" at bounding box center [300, 106] width 266 height 81
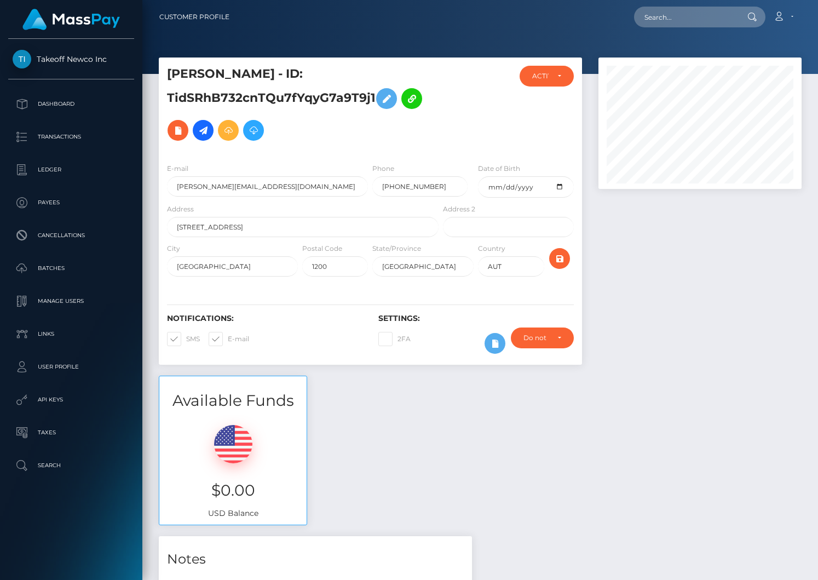
copy h5 "TidSRhB732cnTQu7fYqyG7a9T9j1"
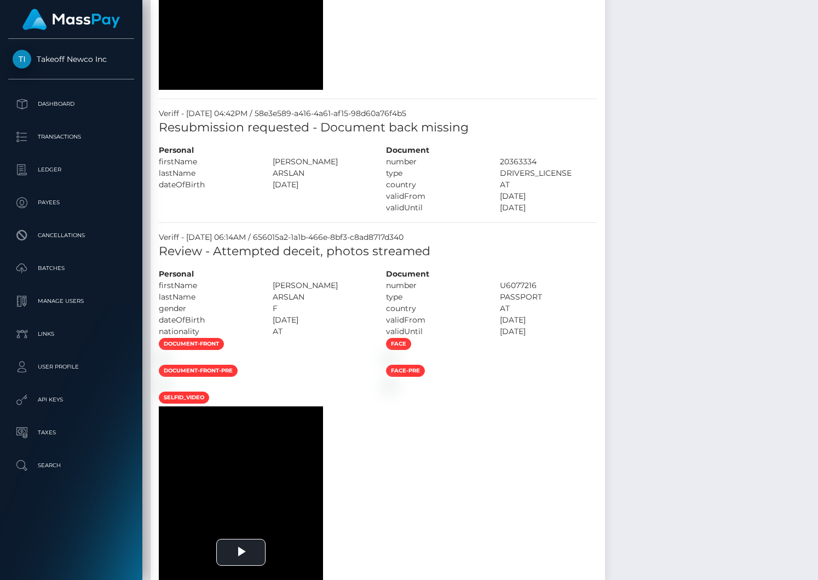
scroll to position [1049, 0]
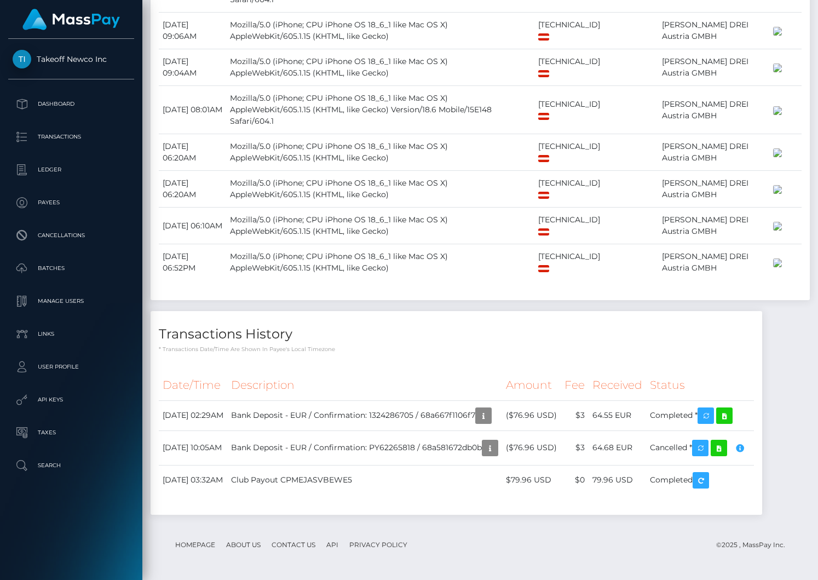
scroll to position [3807, 0]
drag, startPoint x: 655, startPoint y: 241, endPoint x: 700, endPoint y: 241, distance: 44.9
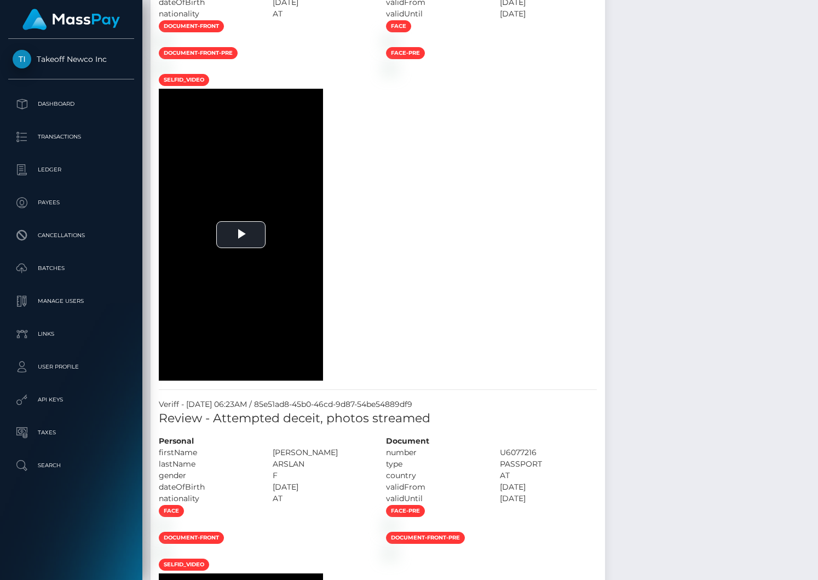
scroll to position [1490, 0]
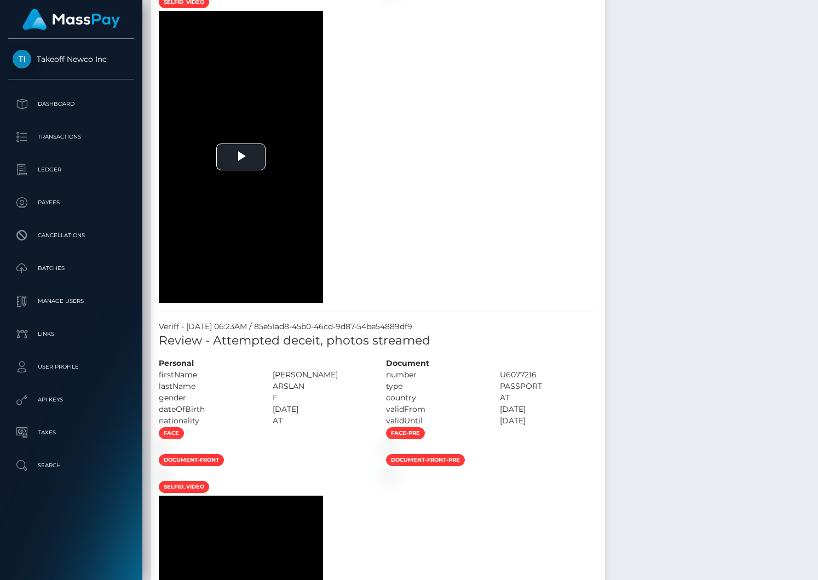
drag, startPoint x: 655, startPoint y: 342, endPoint x: 732, endPoint y: 337, distance: 77.9
drag, startPoint x: 314, startPoint y: 300, endPoint x: 426, endPoint y: 299, distance: 112.3
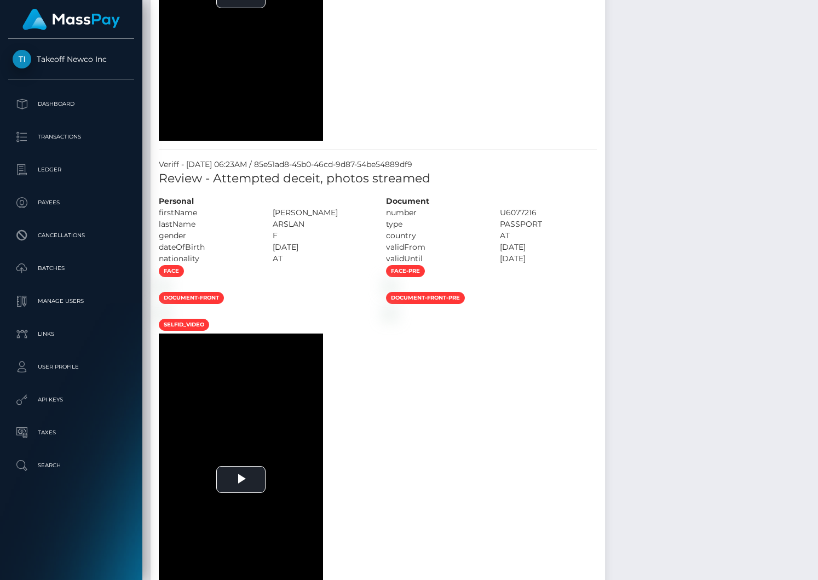
scroll to position [1654, 0]
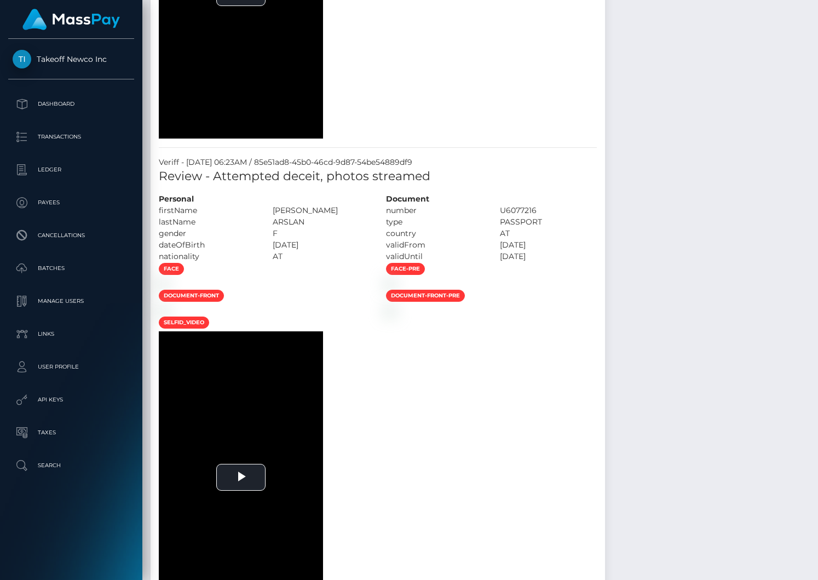
drag, startPoint x: 662, startPoint y: 292, endPoint x: 707, endPoint y: 292, distance: 45.5
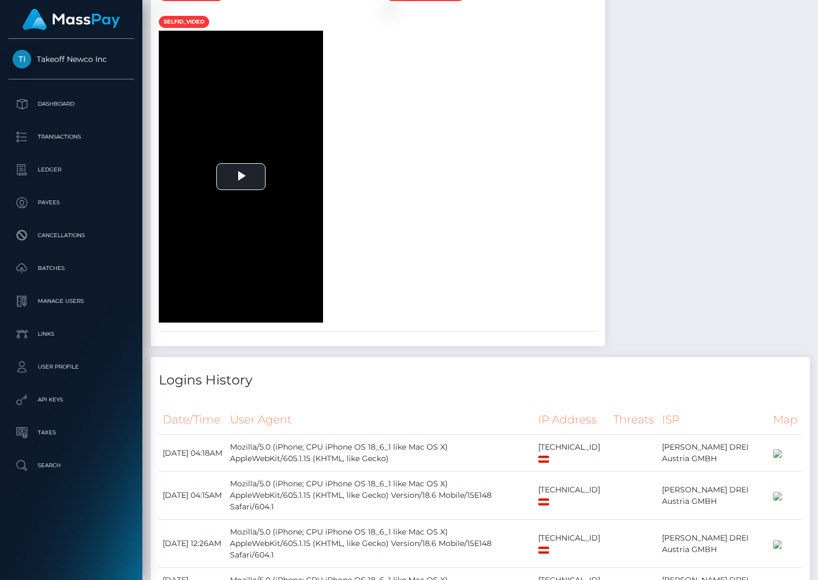
scroll to position [2549, 0]
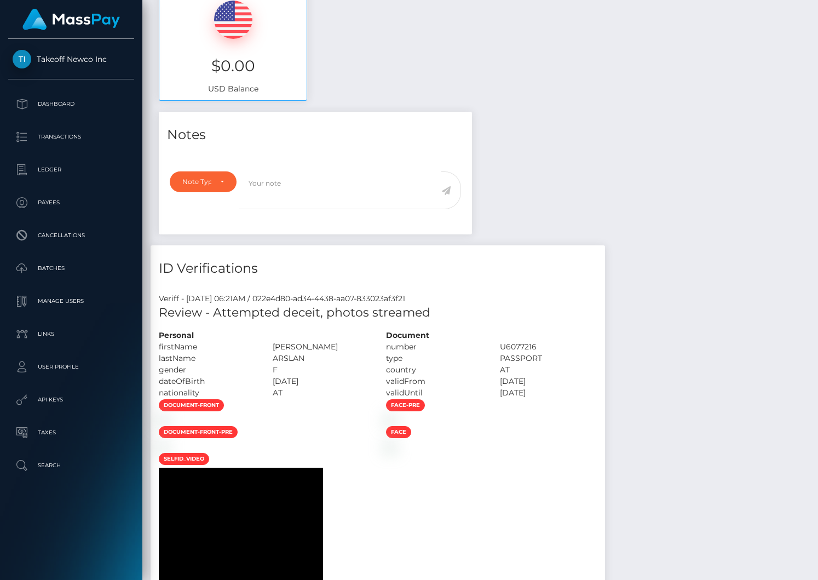
scroll to position [0, 0]
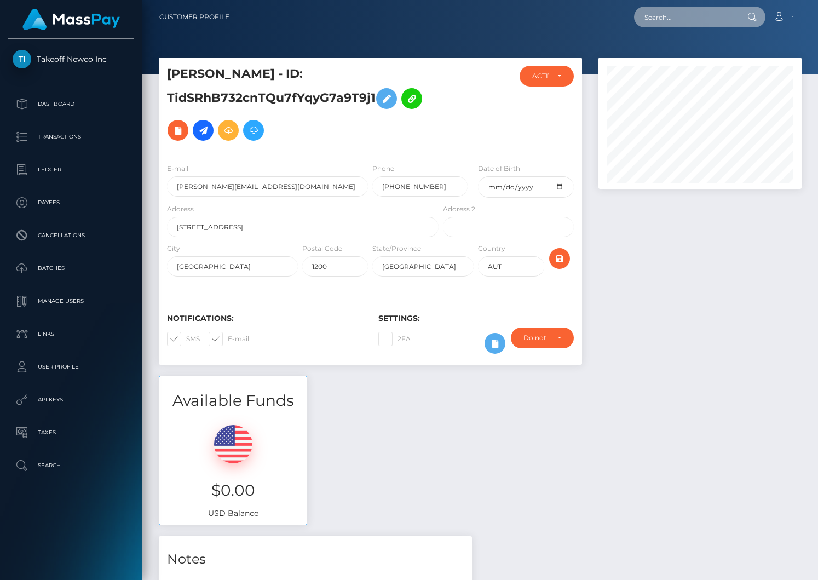
click at [691, 22] on input "text" at bounding box center [685, 17] width 103 height 21
paste input "3b9b9f5d-7daa-11f0-8023-0266f44cc279"
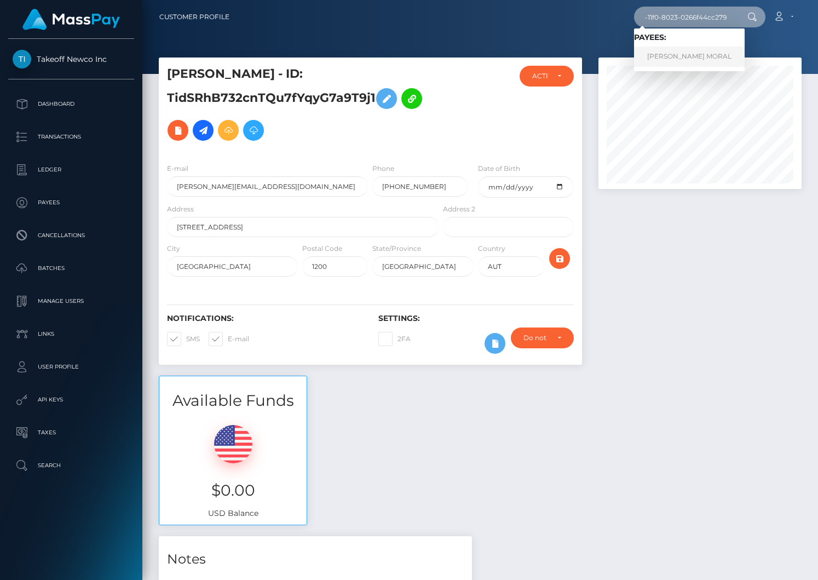
type input "3b9b9f5d-7daa-11f0-8023-0266f44cc279"
click at [693, 58] on link "JERRYSON GAYONA MORAL" at bounding box center [689, 57] width 111 height 20
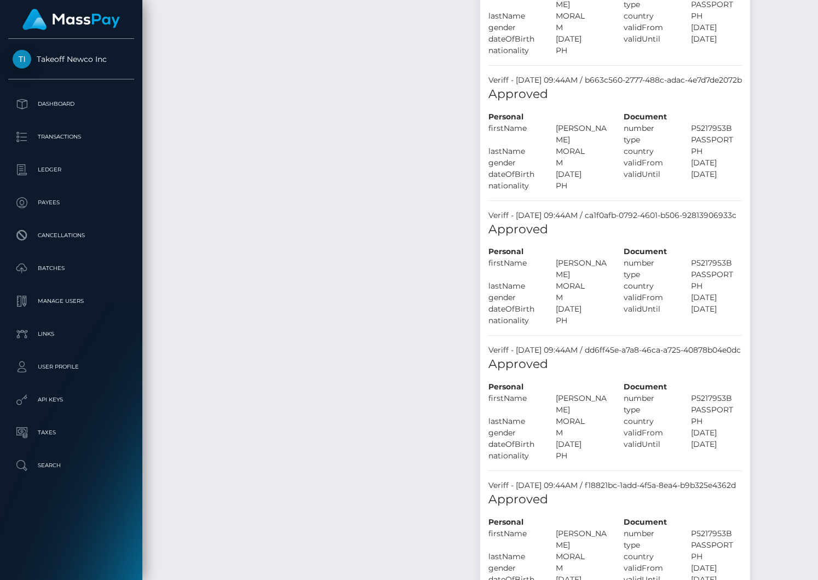
scroll to position [1386, 0]
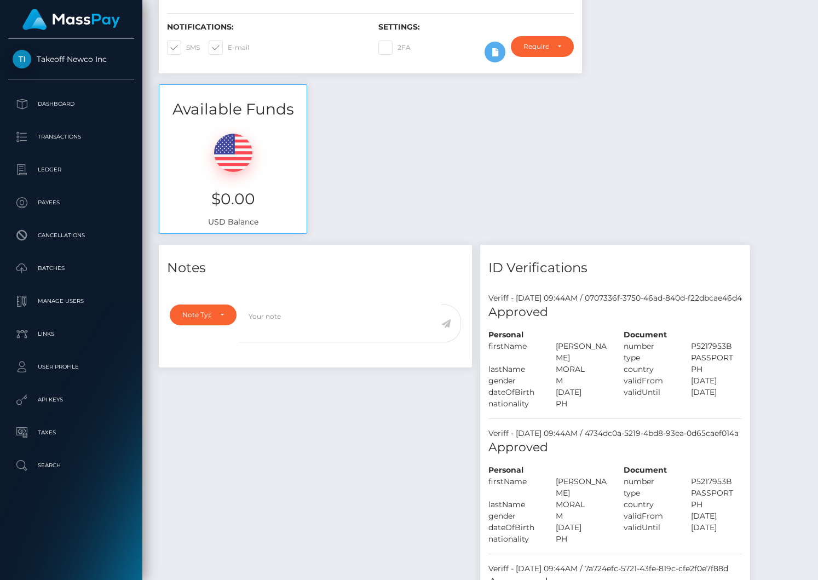
scroll to position [0, 0]
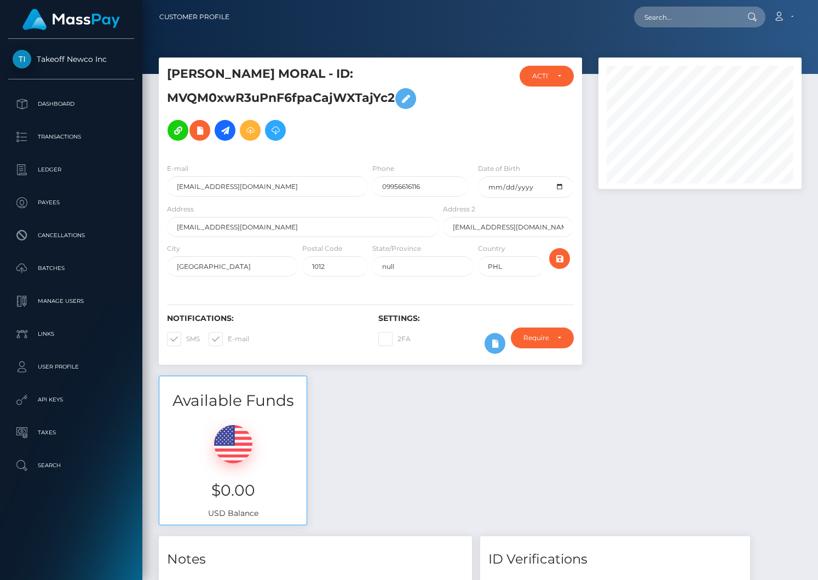
click at [297, 89] on h5 "[PERSON_NAME] MORAL - ID: MVQM0xwR3uPnF6fpaCajWXTajYc2" at bounding box center [300, 106] width 266 height 81
click at [292, 95] on h5 "[PERSON_NAME] MORAL - ID: MVQM0xwR3uPnF6fpaCajWXTajYc2" at bounding box center [300, 106] width 266 height 81
